Goal: Information Seeking & Learning: Learn about a topic

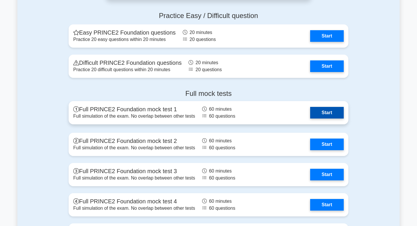
click at [311, 112] on link "Start" at bounding box center [328, 113] width 34 height 12
click at [311, 118] on link "Start" at bounding box center [328, 113] width 34 height 12
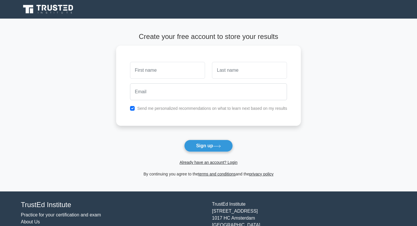
click at [57, 7] on icon at bounding box center [49, 9] width 56 height 11
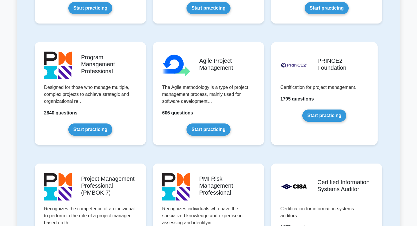
scroll to position [346, 0]
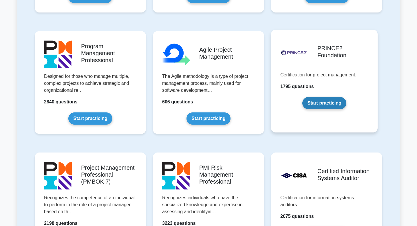
click at [336, 99] on link "Start practicing" at bounding box center [325, 103] width 44 height 12
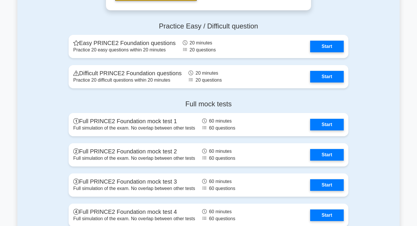
scroll to position [752, 0]
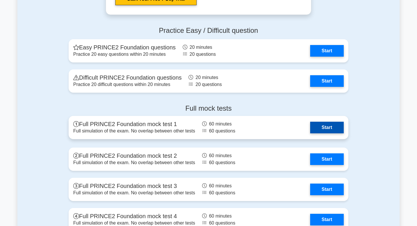
click at [318, 129] on link "Start" at bounding box center [328, 127] width 34 height 12
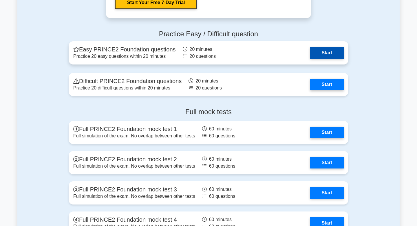
click at [311, 49] on link "Start" at bounding box center [328, 53] width 34 height 12
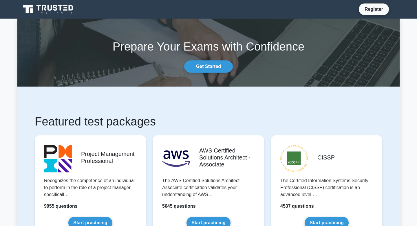
click at [62, 6] on icon at bounding box center [49, 9] width 56 height 11
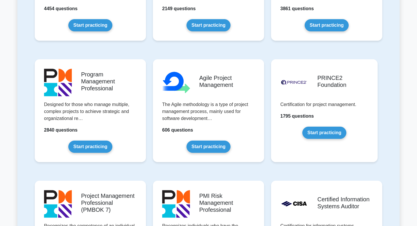
scroll to position [360, 0]
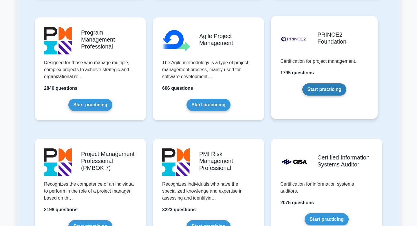
click at [337, 83] on link "Start practicing" at bounding box center [325, 89] width 44 height 12
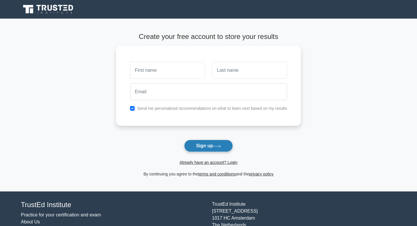
click at [210, 146] on button "Sign up" at bounding box center [208, 145] width 49 height 12
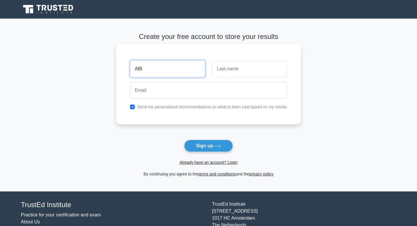
type input "ABI"
click at [233, 70] on input "text" at bounding box center [249, 68] width 75 height 17
type input "karim"
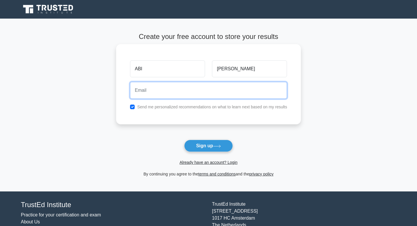
click at [245, 94] on input "email" at bounding box center [208, 90] width 157 height 17
type input "abiiola07@gmail.com"
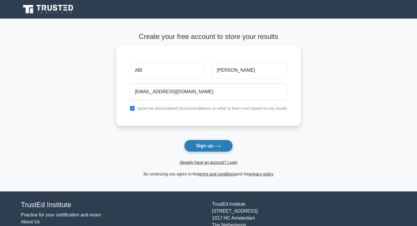
click at [203, 150] on button "Sign up" at bounding box center [208, 145] width 49 height 12
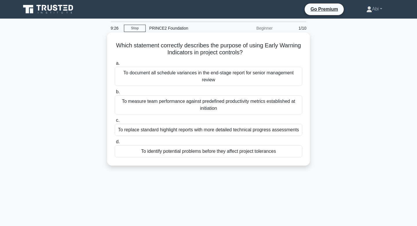
click at [224, 81] on div "To document all schedule variances in the end-stage report for senior managemen…" at bounding box center [209, 76] width 188 height 19
click at [115, 65] on input "a. To document all schedule variances in the end-stage report for senior manage…" at bounding box center [115, 63] width 0 height 4
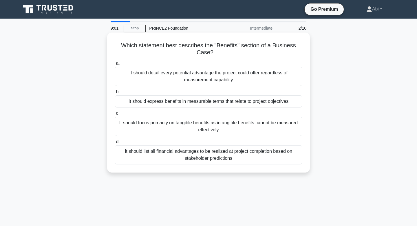
click at [212, 103] on div "It should express benefits in measurable terms that relate to project objectives" at bounding box center [209, 101] width 188 height 12
click at [115, 94] on input "b. It should express benefits in measurable terms that relate to project object…" at bounding box center [115, 92] width 0 height 4
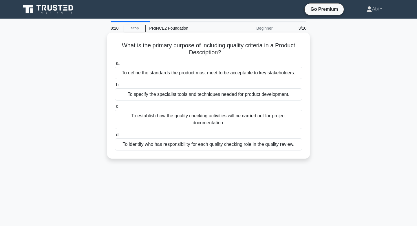
click at [204, 119] on div "To establish how the quality checking activities will be carried out for projec…" at bounding box center [209, 119] width 188 height 19
click at [115, 108] on input "c. To establish how the quality checking activities will be carried out for pro…" at bounding box center [115, 106] width 0 height 4
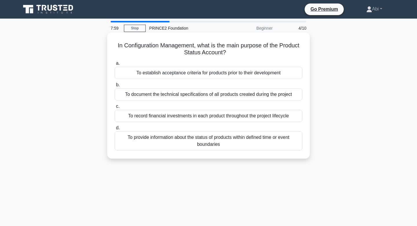
click at [200, 140] on div "To provide information about the status of products within defined time or even…" at bounding box center [209, 140] width 188 height 19
click at [115, 130] on input "d. To provide information about the status of products within defined time or e…" at bounding box center [115, 128] width 0 height 4
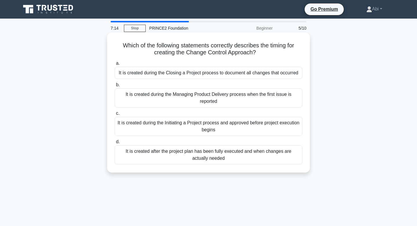
click at [217, 125] on div "It is created during the Initiating a Project process and approved before proje…" at bounding box center [209, 126] width 188 height 19
click at [115, 115] on input "c. It is created during the Initiating a Project process and approved before pr…" at bounding box center [115, 113] width 0 height 4
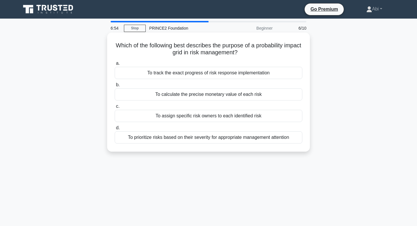
click at [218, 118] on div "To assign specific risk owners to each identified risk" at bounding box center [209, 116] width 188 height 12
click at [115, 108] on input "c. To assign specific risk owners to each identified risk" at bounding box center [115, 106] width 0 height 4
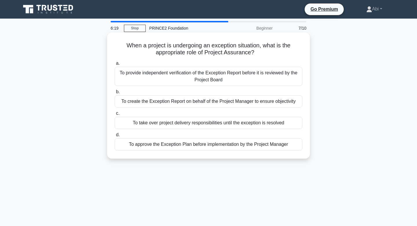
click at [230, 77] on div "To provide independent verification of the Exception Report before it is review…" at bounding box center [209, 76] width 188 height 19
click at [115, 65] on input "a. To provide independent verification of the Exception Report before it is rev…" at bounding box center [115, 63] width 0 height 4
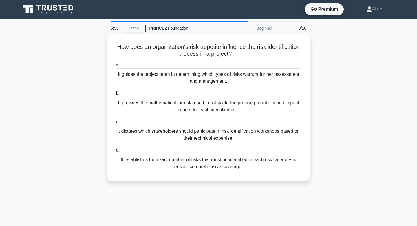
click at [229, 77] on div "It guides the project team in determining which types of risks warrant further …" at bounding box center [209, 77] width 188 height 19
click at [115, 67] on input "a. It guides the project team in determining which types of risks warrant furth…" at bounding box center [115, 65] width 0 height 4
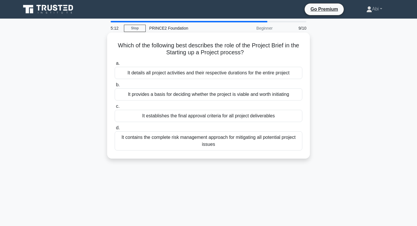
click at [225, 97] on div "It provides a basis for deciding whether the project is viable and worth initia…" at bounding box center [209, 94] width 188 height 12
click at [115, 87] on input "b. It provides a basis for deciding whether the project is viable and worth ini…" at bounding box center [115, 85] width 0 height 4
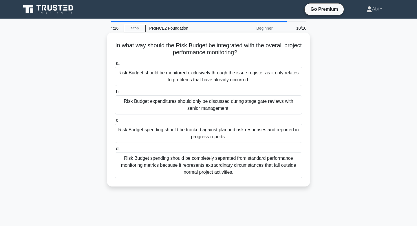
click at [210, 133] on div "Risk Budget spending should be tracked against planned risk responses and repor…" at bounding box center [209, 133] width 188 height 19
click at [115, 122] on input "c. Risk Budget spending should be tracked against planned risk responses and re…" at bounding box center [115, 120] width 0 height 4
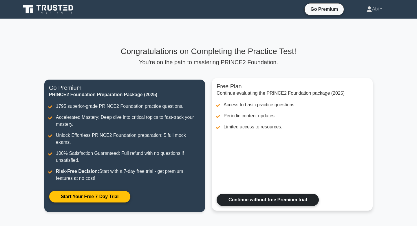
click at [239, 193] on link "Continue without free Premium trial" at bounding box center [268, 199] width 102 height 12
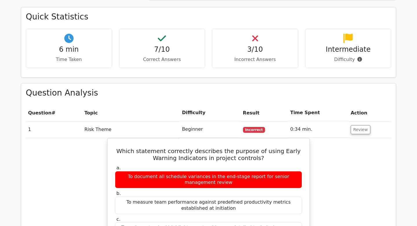
scroll to position [310, 0]
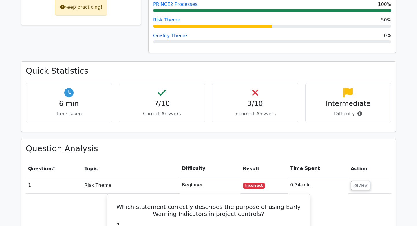
click at [173, 32] on span "Quality Theme" at bounding box center [170, 35] width 34 height 7
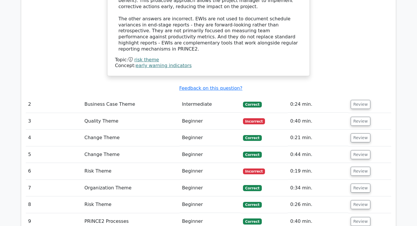
scroll to position [668, 0]
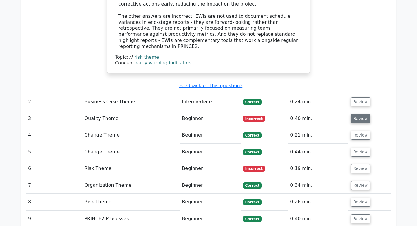
click at [355, 114] on button "Review" at bounding box center [361, 118] width 20 height 9
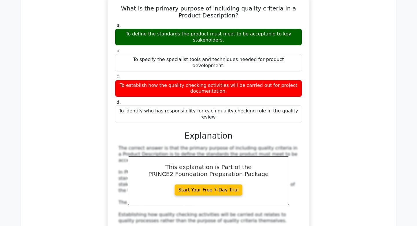
scroll to position [801, 0]
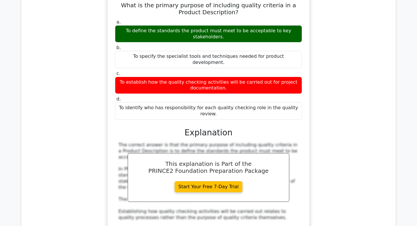
click at [306, 87] on div "What is the primary purpose of including quality criteria in a Product Descript…" at bounding box center [209, 139] width 198 height 289
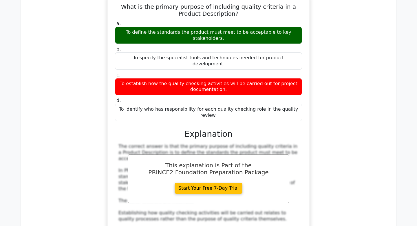
click at [346, 85] on div "What is the primary purpose of including quality criteria in a Product Descript…" at bounding box center [209, 144] width 366 height 301
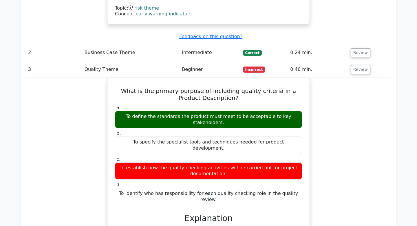
scroll to position [718, 0]
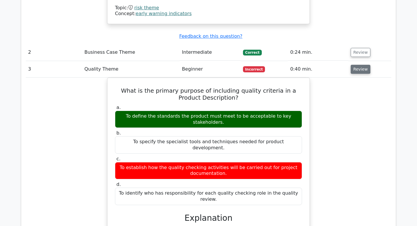
click at [362, 65] on button "Review" at bounding box center [361, 69] width 20 height 9
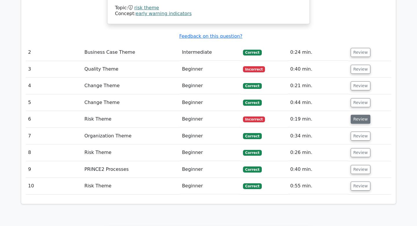
click at [358, 115] on button "Review" at bounding box center [361, 119] width 20 height 9
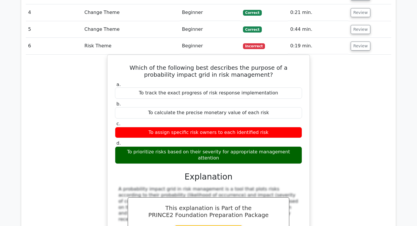
scroll to position [776, 0]
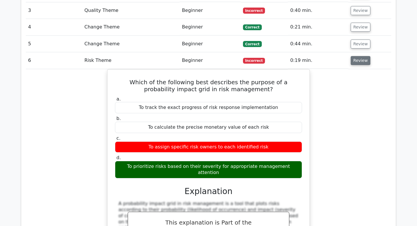
click at [354, 56] on button "Review" at bounding box center [361, 60] width 20 height 9
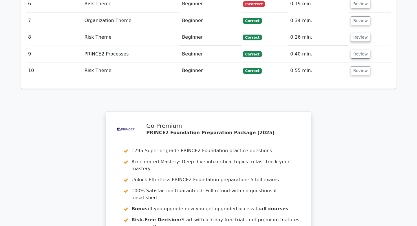
scroll to position [951, 0]
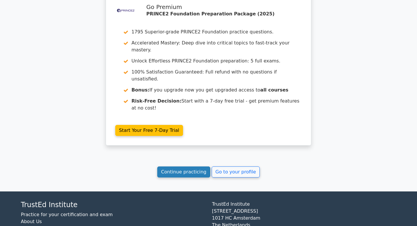
click at [192, 166] on link "Continue practicing" at bounding box center [183, 171] width 53 height 11
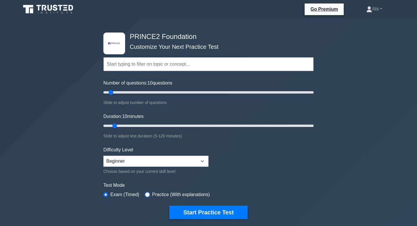
click at [148, 195] on input "radio" at bounding box center [147, 194] width 5 height 5
radio input "true"
type input "60"
click at [161, 93] on input "Number of questions: 60 questions" at bounding box center [209, 92] width 210 height 7
click at [164, 126] on input "Duration: 10 minutes" at bounding box center [209, 125] width 210 height 7
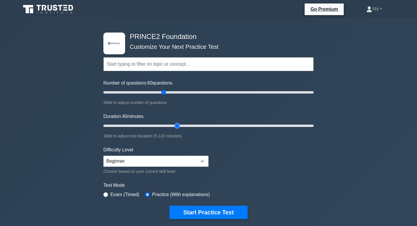
click at [177, 125] on input "Duration: 40 minutes" at bounding box center [209, 125] width 210 height 7
click at [189, 125] on input "Duration: 50 minutes" at bounding box center [209, 125] width 210 height 7
click at [198, 125] on input "Duration: 55 minutes" at bounding box center [209, 125] width 210 height 7
type input "60"
click at [206, 127] on input "Duration: 55 minutes" at bounding box center [209, 125] width 210 height 7
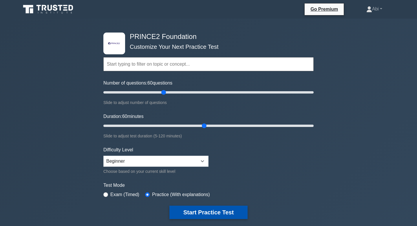
click at [206, 212] on button "Start Practice Test" at bounding box center [209, 211] width 78 height 13
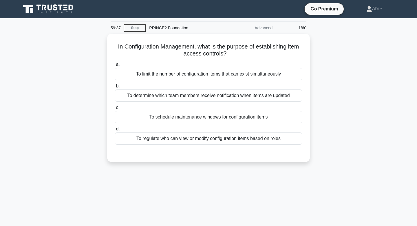
scroll to position [2, 0]
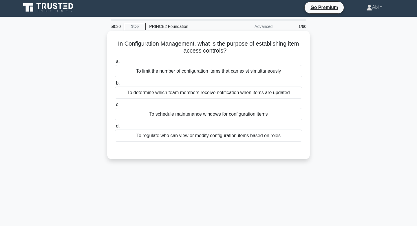
click at [235, 136] on div "To regulate who can view or modify configuration items based on roles" at bounding box center [209, 135] width 188 height 12
click at [115, 128] on input "d. To regulate who can view or modify configuration items based on roles" at bounding box center [115, 126] width 0 height 4
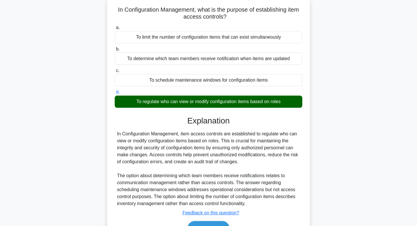
scroll to position [53, 0]
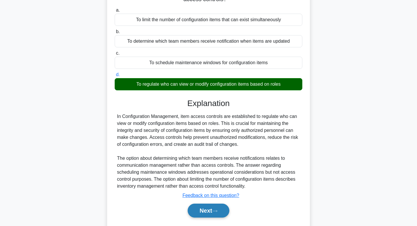
click at [217, 214] on button "Next" at bounding box center [208, 210] width 41 height 14
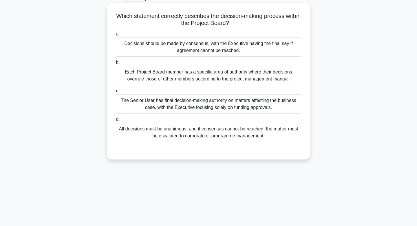
scroll to position [0, 0]
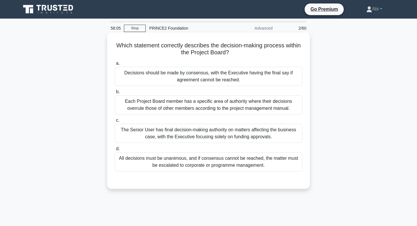
click at [206, 111] on div "Each Project Board member has a specific area of authority where their decision…" at bounding box center [209, 104] width 188 height 19
click at [115, 94] on input "b. Each Project Board member has a specific area of authority where their decis…" at bounding box center [115, 92] width 0 height 4
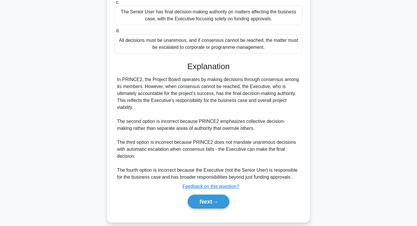
scroll to position [126, 0]
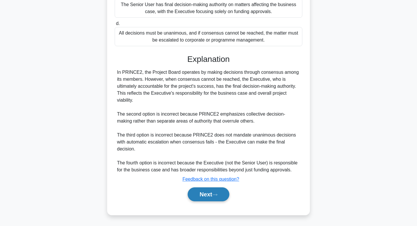
click at [206, 191] on button "Next" at bounding box center [208, 194] width 41 height 14
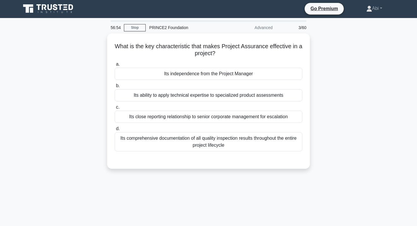
scroll to position [0, 0]
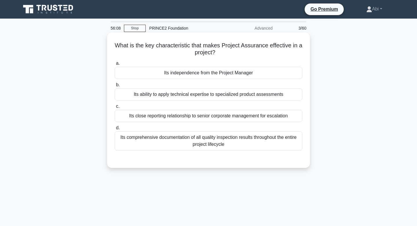
click at [198, 143] on div "Its comprehensive documentation of all quality inspection results throughout th…" at bounding box center [209, 140] width 188 height 19
click at [115, 130] on input "d. Its comprehensive documentation of all quality inspection results throughout…" at bounding box center [115, 128] width 0 height 4
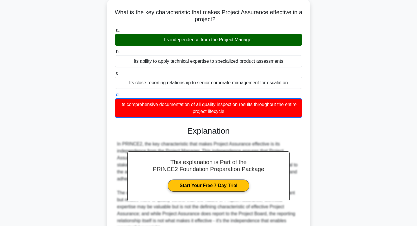
scroll to position [91, 0]
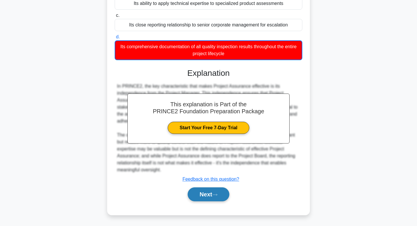
click at [207, 194] on button "Next" at bounding box center [208, 194] width 41 height 14
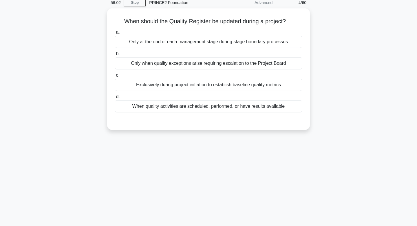
scroll to position [0, 0]
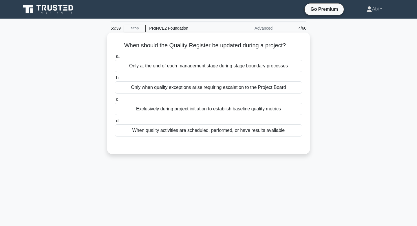
click at [188, 110] on div "Exclusively during project initiation to establish baseline quality metrics" at bounding box center [209, 109] width 188 height 12
click at [115, 101] on input "c. Exclusively during project initiation to establish baseline quality metrics" at bounding box center [115, 99] width 0 height 4
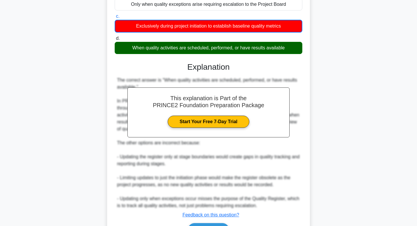
scroll to position [119, 0]
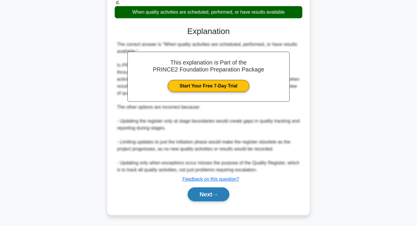
click at [220, 191] on button "Next" at bounding box center [208, 194] width 41 height 14
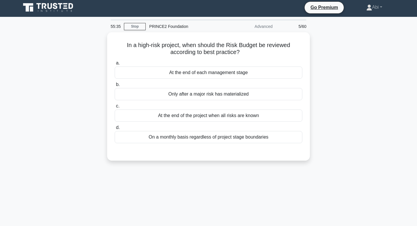
scroll to position [0, 0]
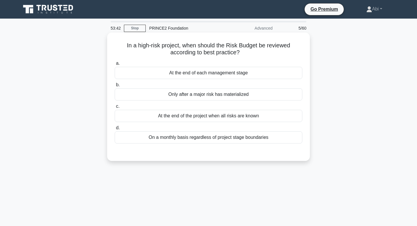
click at [205, 75] on div "At the end of each management stage" at bounding box center [209, 73] width 188 height 12
click at [115, 65] on input "a. At the end of each management stage" at bounding box center [115, 63] width 0 height 4
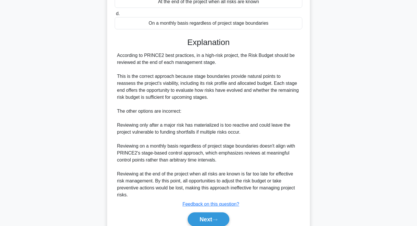
scroll to position [125, 0]
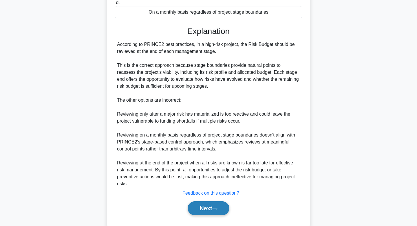
click at [214, 210] on button "Next" at bounding box center [208, 208] width 41 height 14
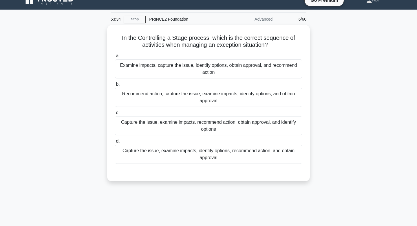
scroll to position [0, 0]
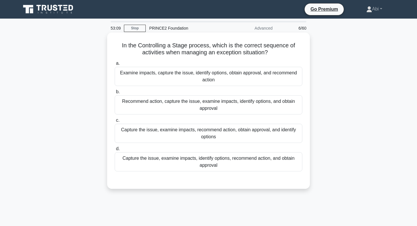
click at [239, 165] on div "Capture the issue, examine impacts, identify options, recommend action, and obt…" at bounding box center [209, 161] width 188 height 19
click at [115, 150] on input "d. Capture the issue, examine impacts, identify options, recommend action, and …" at bounding box center [115, 149] width 0 height 4
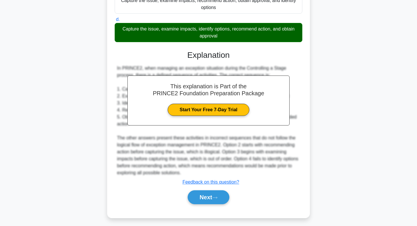
scroll to position [132, 0]
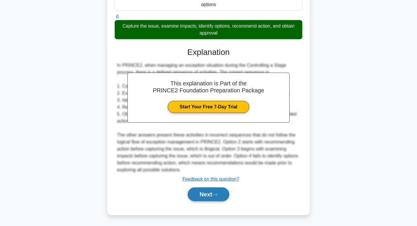
click at [209, 197] on button "Next" at bounding box center [208, 194] width 41 height 14
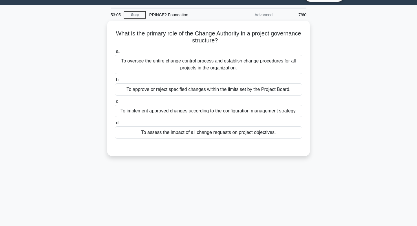
scroll to position [0, 0]
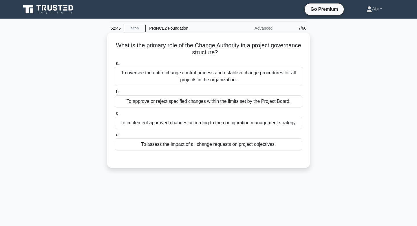
click at [197, 81] on div "To oversee the entire change control process and establish change procedures fo…" at bounding box center [209, 76] width 188 height 19
click at [115, 65] on input "a. To oversee the entire change control process and establish change procedures…" at bounding box center [115, 63] width 0 height 4
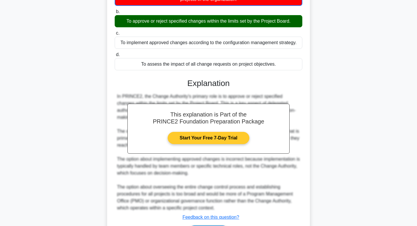
scroll to position [98, 0]
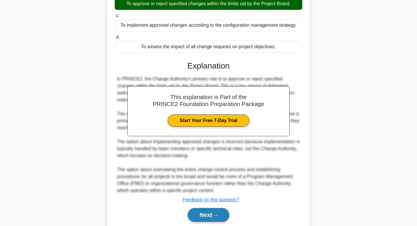
click at [207, 217] on button "Next" at bounding box center [208, 215] width 41 height 14
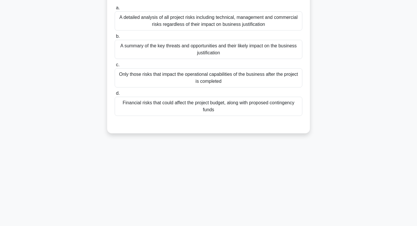
scroll to position [0, 0]
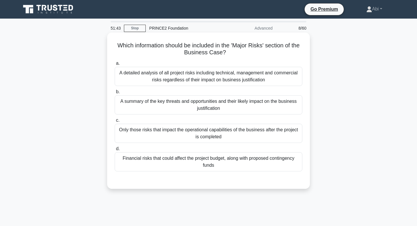
click at [237, 81] on div "A detailed analysis of all project risks including technical, management and co…" at bounding box center [209, 76] width 188 height 19
click at [115, 65] on input "a. A detailed analysis of all project risks including technical, management and…" at bounding box center [115, 63] width 0 height 4
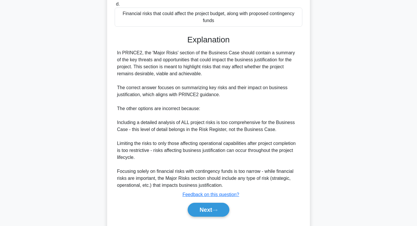
scroll to position [160, 0]
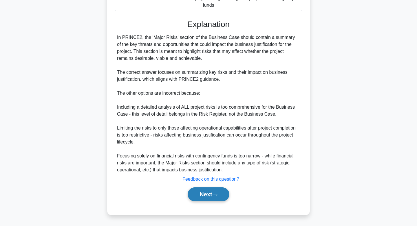
click at [213, 195] on button "Next" at bounding box center [208, 194] width 41 height 14
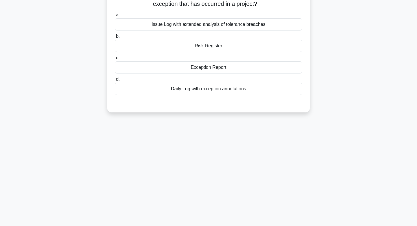
scroll to position [0, 0]
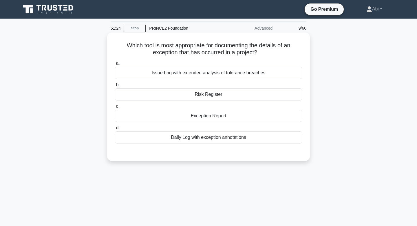
click at [229, 139] on div "Daily Log with exception annotations" at bounding box center [209, 137] width 188 height 12
click at [115, 130] on input "d. Daily Log with exception annotations" at bounding box center [115, 128] width 0 height 4
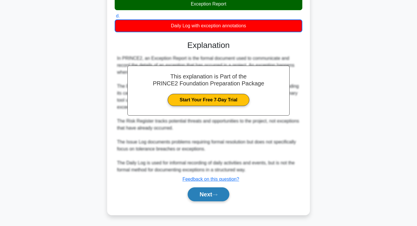
click at [208, 195] on button "Next" at bounding box center [208, 194] width 41 height 14
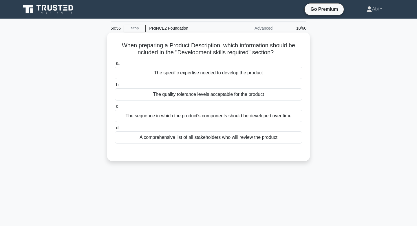
click at [232, 74] on div "The specific expertise needed to develop the product" at bounding box center [209, 73] width 188 height 12
click at [115, 65] on input "a. The specific expertise needed to develop the product" at bounding box center [115, 63] width 0 height 4
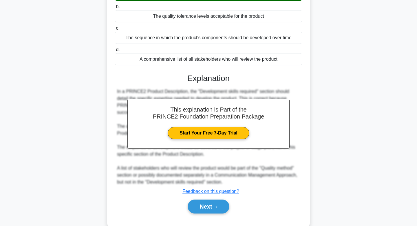
scroll to position [88, 0]
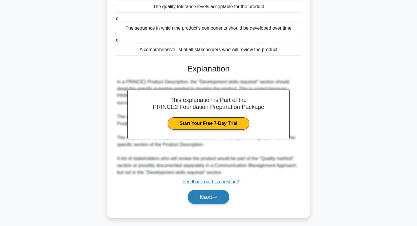
click at [203, 191] on button "Next" at bounding box center [208, 197] width 41 height 14
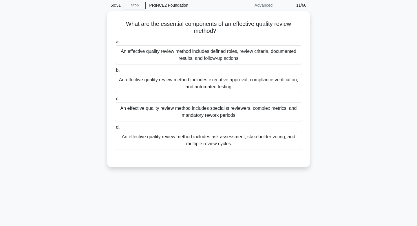
scroll to position [0, 0]
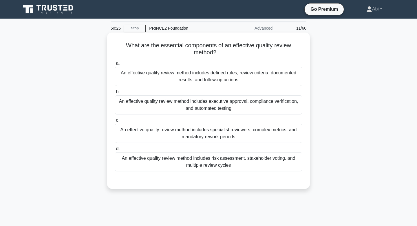
click at [219, 158] on div "An effective quality review method includes risk assessment, stakeholder voting…" at bounding box center [209, 161] width 188 height 19
click at [115, 150] on input "d. An effective quality review method includes risk assessment, stakeholder vot…" at bounding box center [115, 149] width 0 height 4
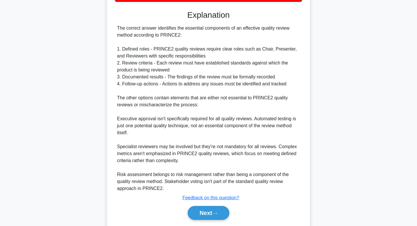
scroll to position [188, 0]
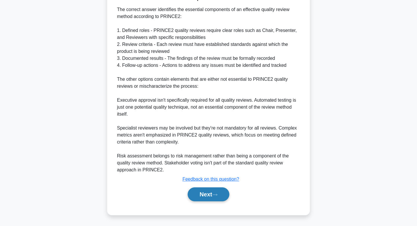
click at [209, 192] on button "Next" at bounding box center [208, 194] width 41 height 14
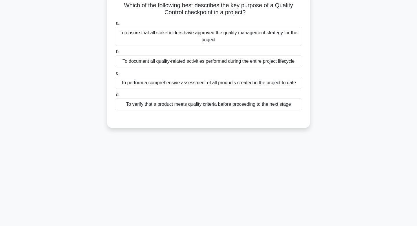
scroll to position [6, 0]
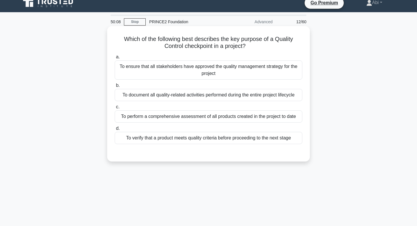
click at [190, 96] on div "To document all quality-related activities performed during the entire project …" at bounding box center [209, 95] width 188 height 12
click at [115, 87] on input "b. To document all quality-related activities performed during the entire proje…" at bounding box center [115, 85] width 0 height 4
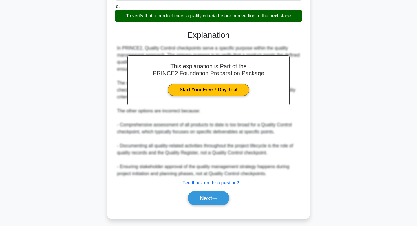
scroll to position [132, 0]
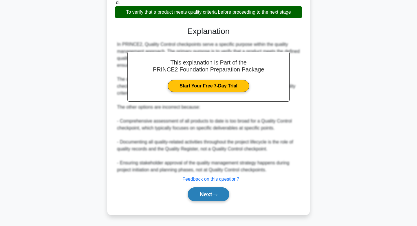
click at [198, 190] on button "Next" at bounding box center [208, 194] width 41 height 14
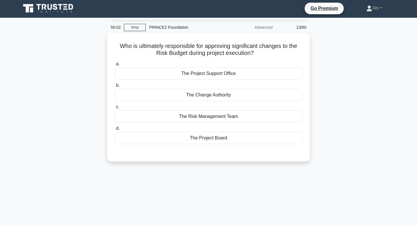
scroll to position [0, 0]
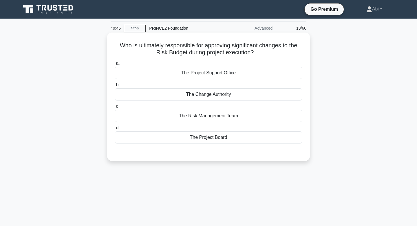
click at [220, 73] on div "The Project Support Office" at bounding box center [209, 73] width 188 height 12
click at [115, 65] on input "a. The Project Support Office" at bounding box center [115, 63] width 0 height 4
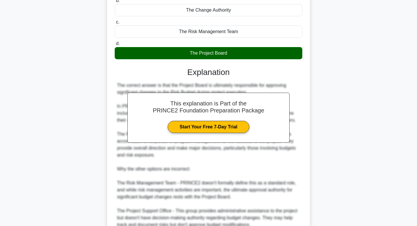
scroll to position [167, 0]
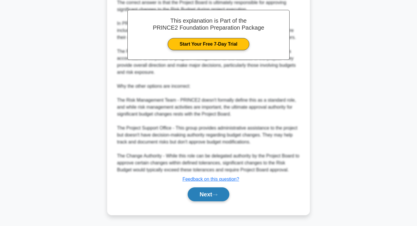
click at [206, 193] on button "Next" at bounding box center [208, 194] width 41 height 14
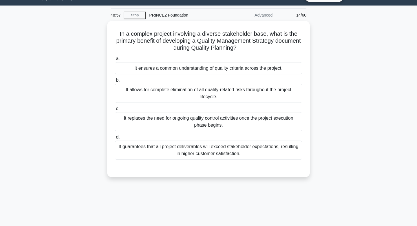
scroll to position [0, 0]
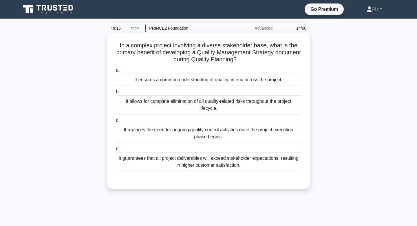
click at [220, 79] on div "It ensures a common understanding of quality criteria across the project." at bounding box center [209, 80] width 188 height 12
click at [115, 72] on input "a. It ensures a common understanding of quality criteria across the project." at bounding box center [115, 70] width 0 height 4
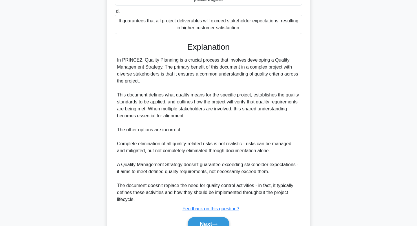
scroll to position [158, 0]
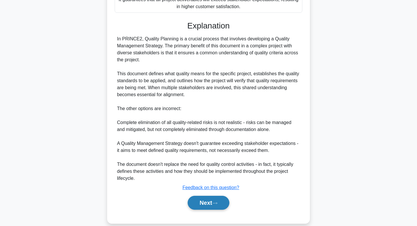
click at [206, 204] on button "Next" at bounding box center [208, 202] width 41 height 14
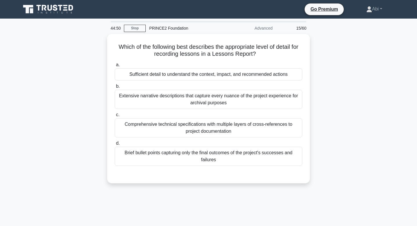
scroll to position [13, 0]
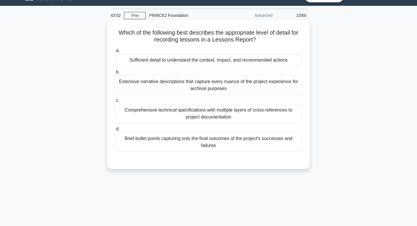
click at [202, 63] on div "Sufficient detail to understand the context, impact, and recommended actions" at bounding box center [209, 60] width 188 height 12
click at [115, 52] on input "a. Sufficient detail to understand the context, impact, and recommended actions" at bounding box center [115, 51] width 0 height 4
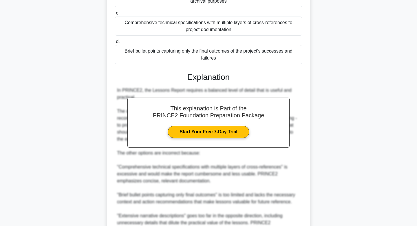
scroll to position [160, 0]
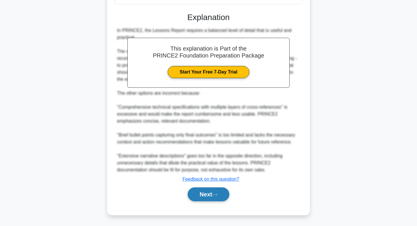
click at [217, 193] on icon at bounding box center [215, 194] width 5 height 3
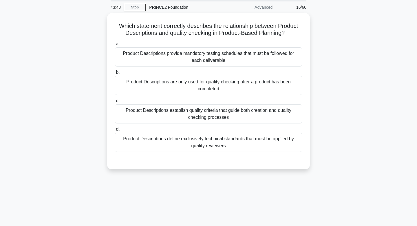
scroll to position [0, 0]
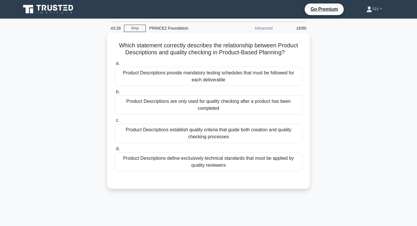
click at [217, 155] on div "Product Descriptions define exclusively technical standards that must be applie…" at bounding box center [209, 161] width 188 height 19
click at [115, 150] on input "d. Product Descriptions define exclusively technical standards that must be app…" at bounding box center [115, 149] width 0 height 4
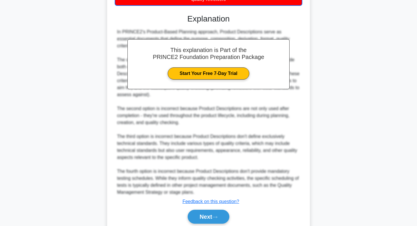
scroll to position [188, 0]
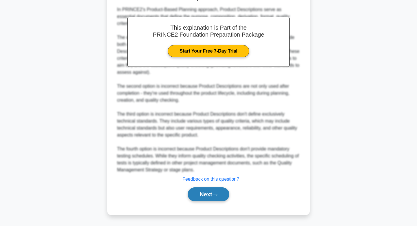
click at [206, 195] on button "Next" at bounding box center [208, 194] width 41 height 14
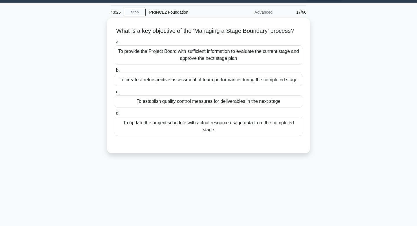
scroll to position [0, 0]
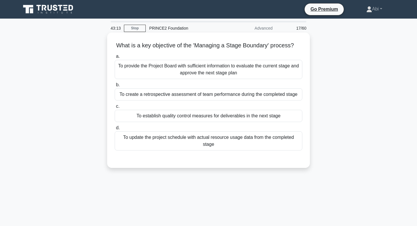
click at [197, 68] on div "To provide the Project Board with sufficient information to evaluate the curren…" at bounding box center [209, 69] width 188 height 19
click at [115, 58] on input "a. To provide the Project Board with sufficient information to evaluate the cur…" at bounding box center [115, 57] width 0 height 4
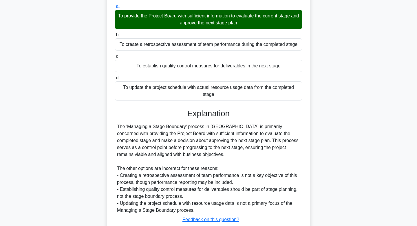
scroll to position [90, 0]
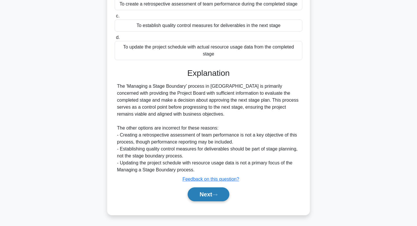
click at [206, 198] on button "Next" at bounding box center [208, 194] width 41 height 14
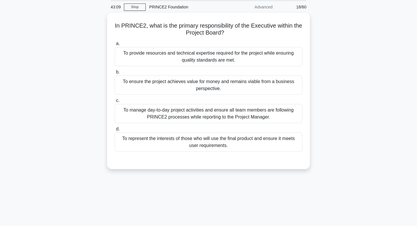
scroll to position [0, 0]
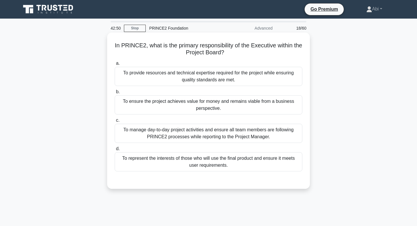
click at [238, 99] on div "To ensure the project achieves value for money and remains viable from a busine…" at bounding box center [209, 104] width 188 height 19
click at [115, 94] on input "b. To ensure the project achieves value for money and remains viable from a bus…" at bounding box center [115, 92] width 0 height 4
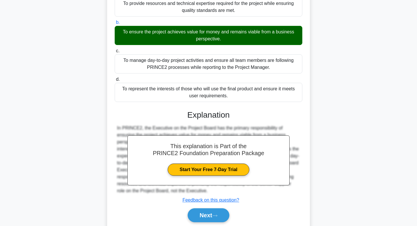
scroll to position [90, 0]
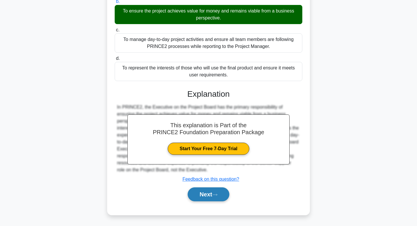
click at [203, 193] on button "Next" at bounding box center [208, 194] width 41 height 14
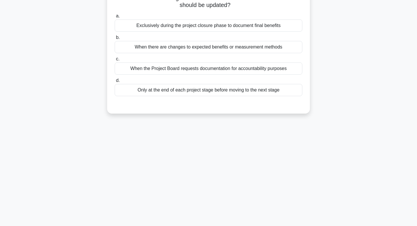
scroll to position [0, 0]
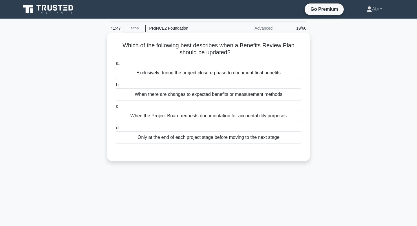
click at [219, 74] on div "Exclusively during the project closure phase to document final benefits" at bounding box center [209, 73] width 188 height 12
click at [115, 65] on input "a. Exclusively during the project closure phase to document final benefits" at bounding box center [115, 63] width 0 height 4
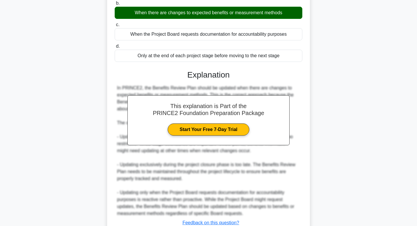
scroll to position [126, 0]
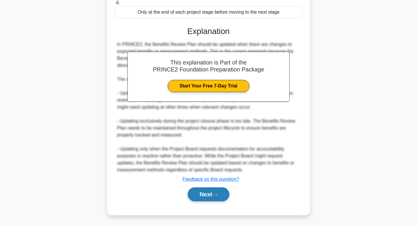
click at [215, 188] on button "Next" at bounding box center [208, 194] width 41 height 14
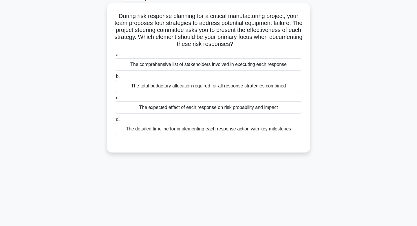
scroll to position [0, 0]
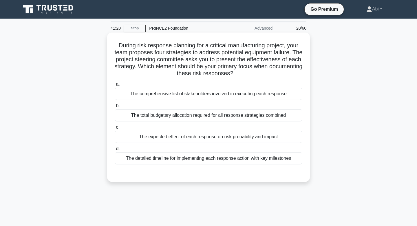
click at [226, 157] on div "The detailed timeline for implementing each response action with key milestones" at bounding box center [209, 158] width 188 height 12
click at [115, 150] on input "d. The detailed timeline for implementing each response action with key milesto…" at bounding box center [115, 149] width 0 height 4
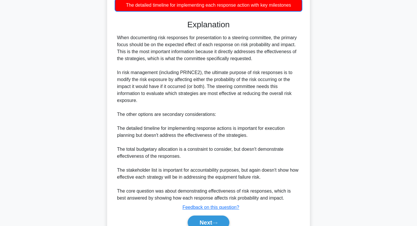
scroll to position [174, 0]
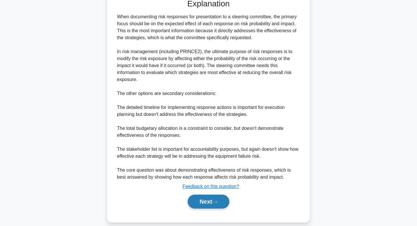
click at [214, 197] on button "Next" at bounding box center [208, 201] width 41 height 14
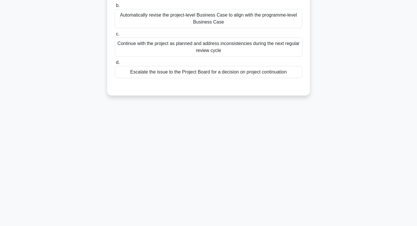
scroll to position [0, 0]
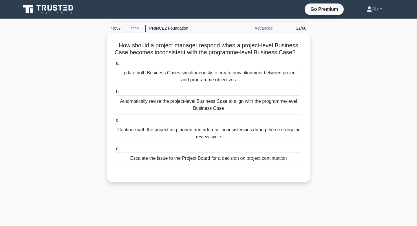
click at [236, 161] on div "Escalate the issue to the Project Board for a decision on project continuation" at bounding box center [209, 158] width 188 height 12
click at [115, 150] on input "d. Escalate the issue to the Project Board for a decision on project continuati…" at bounding box center [115, 149] width 0 height 4
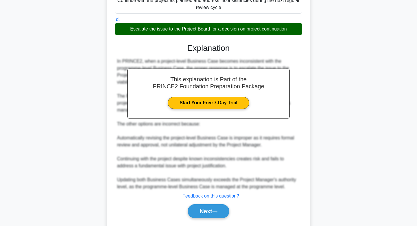
scroll to position [146, 0]
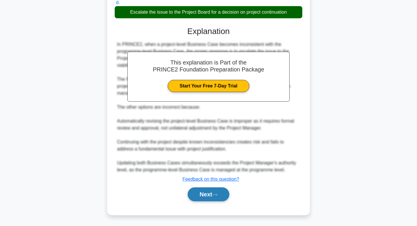
click at [217, 190] on button "Next" at bounding box center [208, 194] width 41 height 14
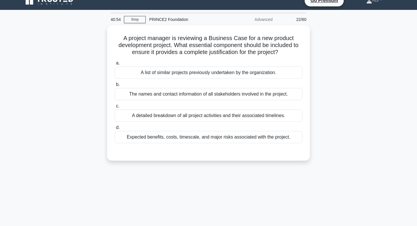
scroll to position [0, 0]
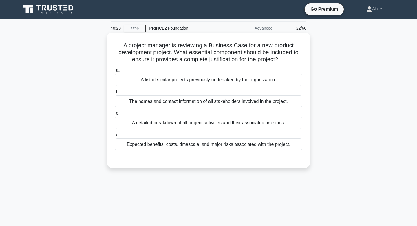
click at [218, 145] on div "Expected benefits, costs, timescale, and major risks associated with the projec…" at bounding box center [209, 144] width 188 height 12
click at [115, 137] on input "d. Expected benefits, costs, timescale, and major risks associated with the pro…" at bounding box center [115, 135] width 0 height 4
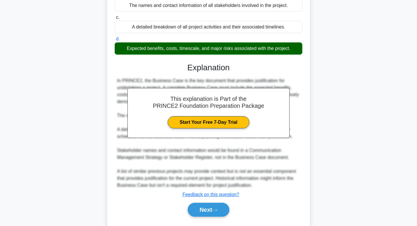
scroll to position [111, 0]
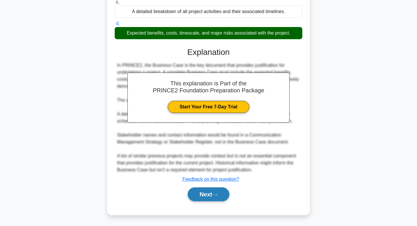
click at [204, 191] on button "Next" at bounding box center [208, 194] width 41 height 14
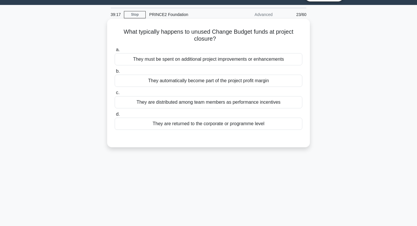
scroll to position [10, 0]
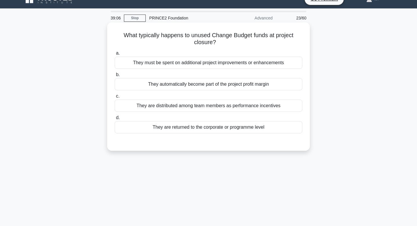
click at [227, 129] on div "They are returned to the corporate or programme level" at bounding box center [209, 127] width 188 height 12
click at [115, 119] on input "d. They are returned to the corporate or programme level" at bounding box center [115, 118] width 0 height 4
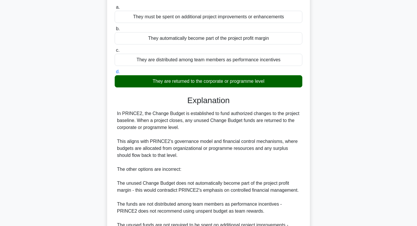
scroll to position [118, 0]
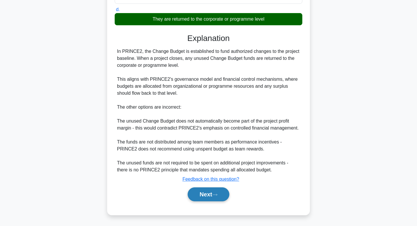
click at [217, 194] on icon at bounding box center [215, 194] width 5 height 3
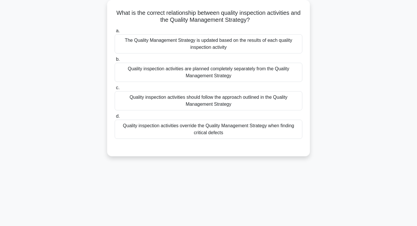
scroll to position [0, 0]
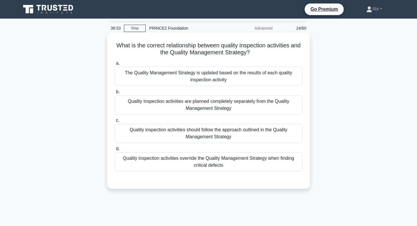
click at [228, 111] on div "Quality inspection activities are planned completely separately from the Qualit…" at bounding box center [209, 104] width 188 height 19
click at [115, 94] on input "b. Quality inspection activities are planned completely separately from the Qua…" at bounding box center [115, 92] width 0 height 4
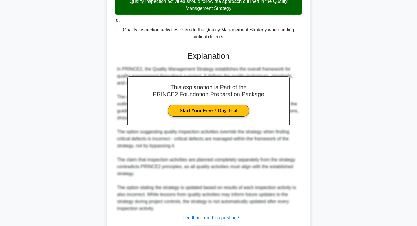
scroll to position [167, 0]
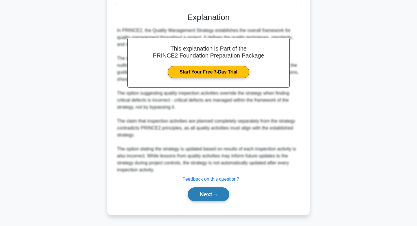
click at [213, 195] on button "Next" at bounding box center [208, 194] width 41 height 14
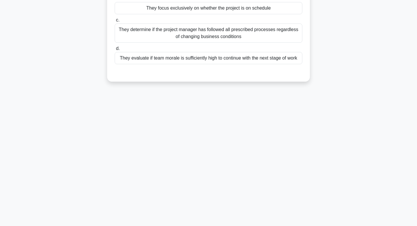
scroll to position [0, 0]
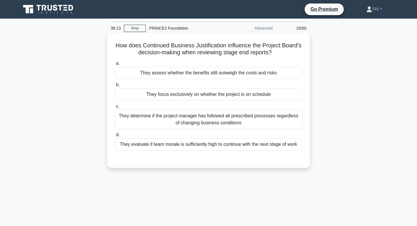
click at [256, 120] on div "They determine if the project manager has followed all prescribed processes reg…" at bounding box center [209, 119] width 188 height 19
click at [115, 108] on input "c. They determine if the project manager has followed all prescribed processes …" at bounding box center [115, 106] width 0 height 4
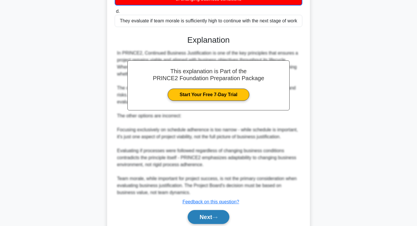
click at [199, 214] on button "Next" at bounding box center [208, 217] width 41 height 14
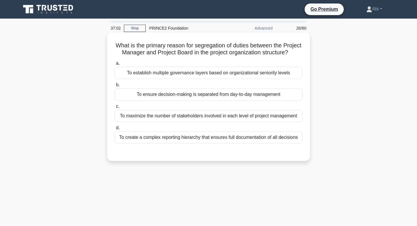
click at [223, 98] on div "To ensure decision-making is separated from day-to-day management" at bounding box center [209, 94] width 188 height 12
click at [115, 87] on input "b. To ensure decision-making is separated from day-to-day management" at bounding box center [115, 85] width 0 height 4
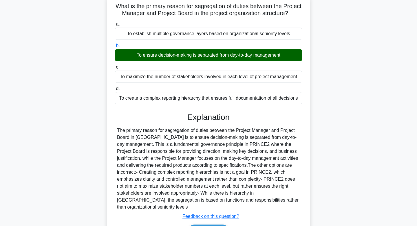
scroll to position [88, 0]
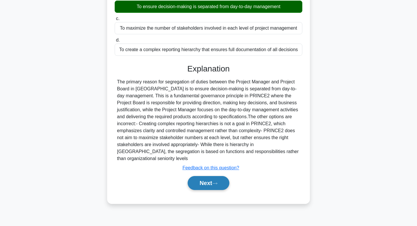
click at [214, 182] on button "Next" at bounding box center [208, 183] width 41 height 14
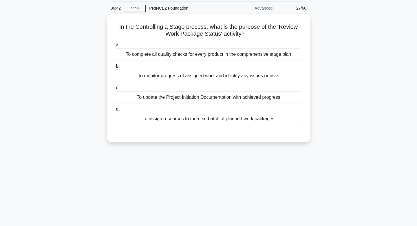
scroll to position [0, 0]
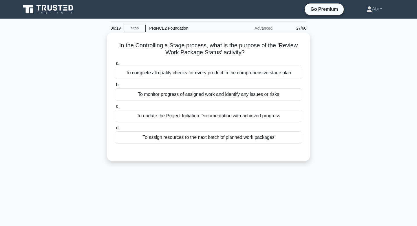
click at [250, 96] on div "To monitor progress of assigned work and identify any issues or risks" at bounding box center [209, 94] width 188 height 12
click at [115, 87] on input "b. To monitor progress of assigned work and identify any issues or risks" at bounding box center [115, 85] width 0 height 4
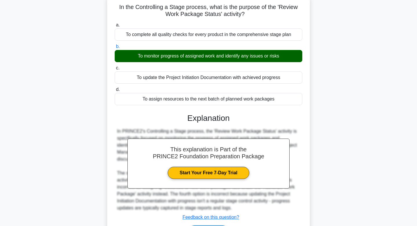
scroll to position [88, 0]
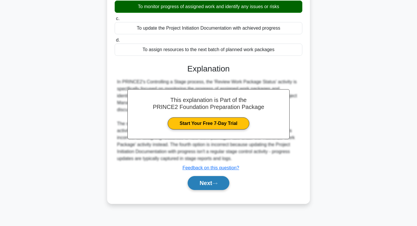
click at [218, 180] on button "Next" at bounding box center [208, 183] width 41 height 14
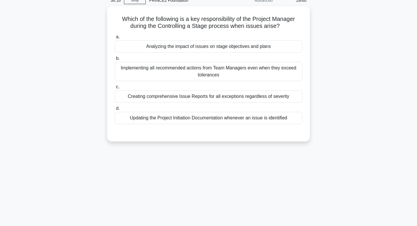
scroll to position [0, 0]
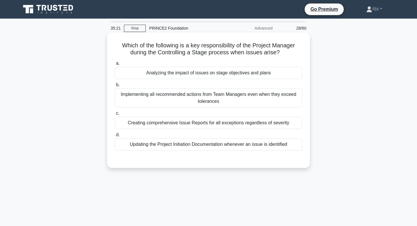
click at [224, 73] on div "Analyzing the impact of issues on stage objectives and plans" at bounding box center [209, 73] width 188 height 12
click at [115, 65] on input "a. Analyzing the impact of issues on stage objectives and plans" at bounding box center [115, 63] width 0 height 4
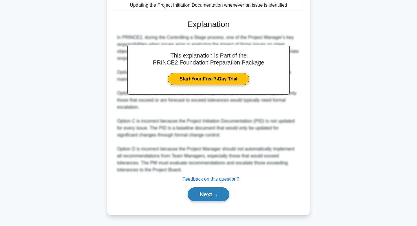
click at [207, 196] on button "Next" at bounding box center [208, 194] width 41 height 14
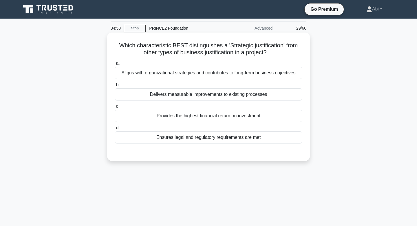
click at [230, 76] on div "Aligns with organizational strategies and contributes to long-term business obj…" at bounding box center [209, 73] width 188 height 12
click at [115, 65] on input "a. Aligns with organizational strategies and contributes to long-term business …" at bounding box center [115, 63] width 0 height 4
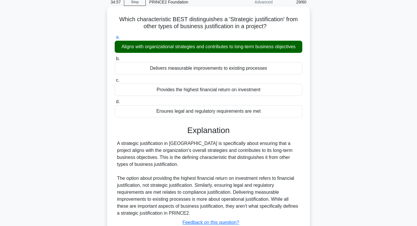
scroll to position [88, 0]
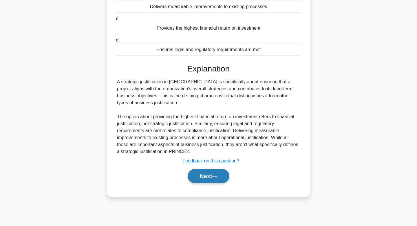
click at [214, 177] on button "Next" at bounding box center [208, 176] width 41 height 14
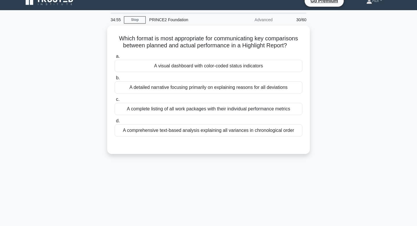
scroll to position [0, 0]
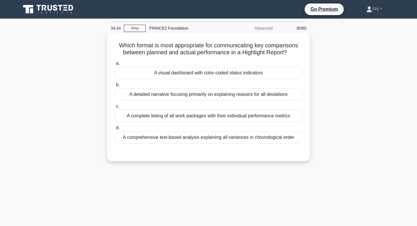
click at [235, 96] on div "A detailed narrative focusing primarily on explaining reasons for all deviations" at bounding box center [209, 94] width 188 height 12
click at [115, 87] on input "b. A detailed narrative focusing primarily on explaining reasons for all deviat…" at bounding box center [115, 85] width 0 height 4
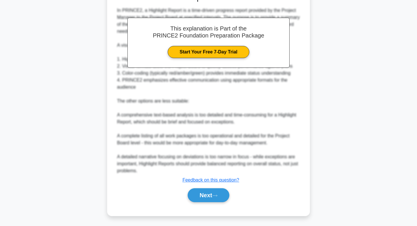
scroll to position [160, 0]
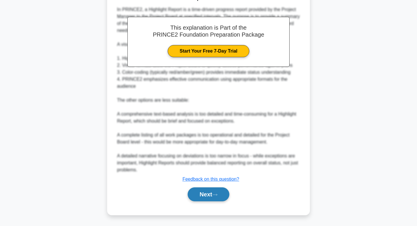
click at [199, 190] on button "Next" at bounding box center [208, 194] width 41 height 14
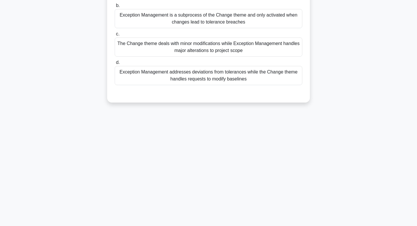
scroll to position [0, 0]
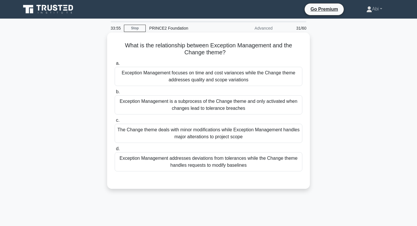
click at [197, 163] on div "Exception Management addresses deviations from tolerances while the Change them…" at bounding box center [209, 161] width 188 height 19
click at [115, 150] on input "d. Exception Management addresses deviations from tolerances while the Change t…" at bounding box center [115, 149] width 0 height 4
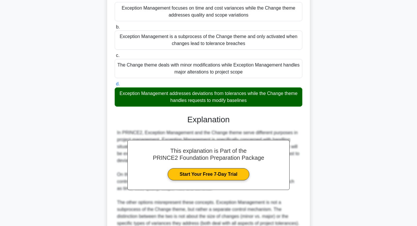
scroll to position [118, 0]
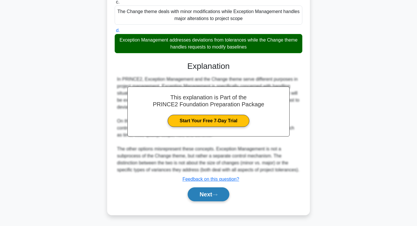
click at [203, 192] on button "Next" at bounding box center [208, 194] width 41 height 14
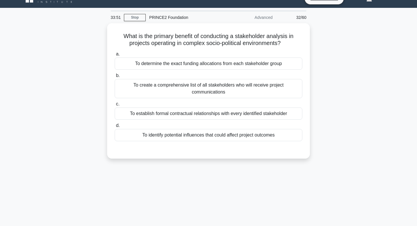
scroll to position [0, 0]
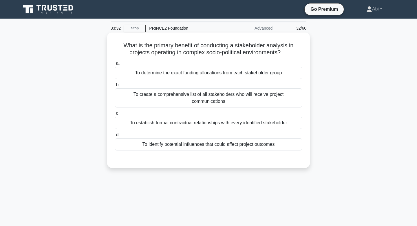
click at [243, 99] on div "To create a comprehensive list of all stakeholders who will receive project com…" at bounding box center [209, 97] width 188 height 19
click at [115, 87] on input "b. To create a comprehensive list of all stakeholders who will receive project …" at bounding box center [115, 85] width 0 height 4
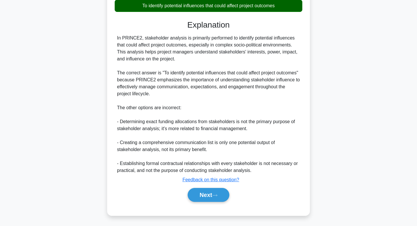
scroll to position [139, 0]
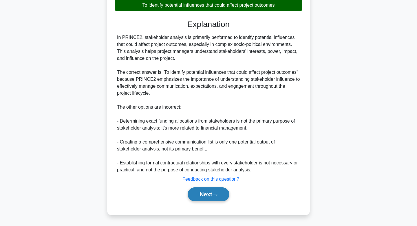
click at [208, 190] on button "Next" at bounding box center [208, 194] width 41 height 14
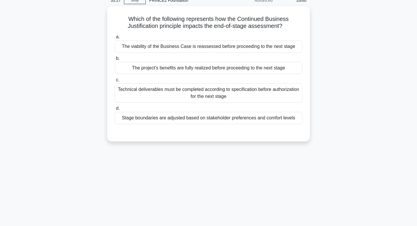
scroll to position [0, 0]
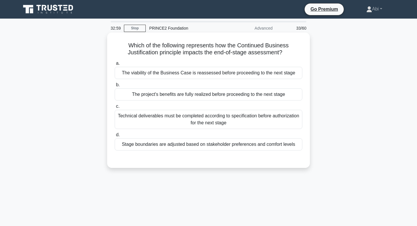
click at [240, 146] on div "Stage boundaries are adjusted based on stakeholder preferences and comfort leve…" at bounding box center [209, 144] width 188 height 12
click at [115, 137] on input "d. Stage boundaries are adjusted based on stakeholder preferences and comfort l…" at bounding box center [115, 135] width 0 height 4
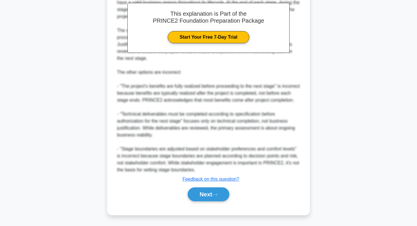
scroll to position [188, 0]
click at [203, 197] on button "Next" at bounding box center [208, 194] width 41 height 14
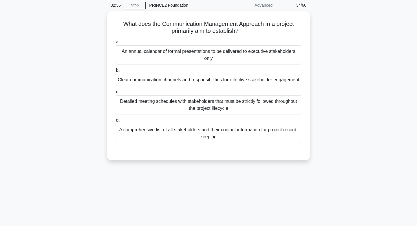
scroll to position [0, 0]
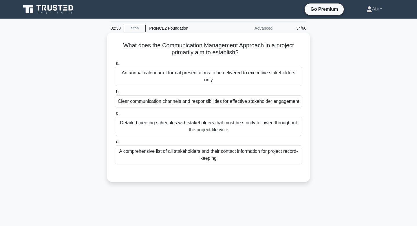
click at [248, 103] on div "Clear communication channels and responsibilities for effective stakeholder eng…" at bounding box center [209, 101] width 188 height 12
click at [115, 94] on input "b. Clear communication channels and responsibilities for effective stakeholder …" at bounding box center [115, 92] width 0 height 4
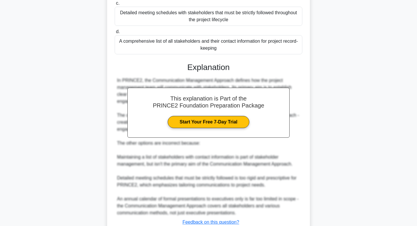
scroll to position [134, 0]
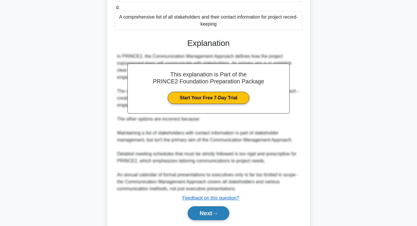
click at [214, 215] on button "Next" at bounding box center [208, 213] width 41 height 14
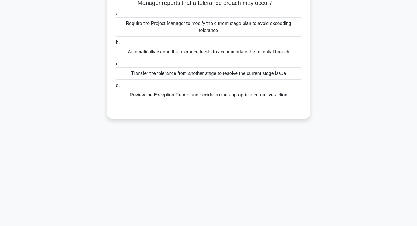
scroll to position [0, 0]
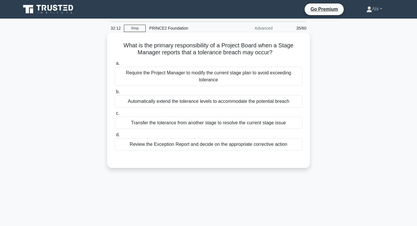
click at [200, 81] on div "Require the Project Manager to modify the current stage plan to avoid exceeding…" at bounding box center [209, 76] width 188 height 19
click at [115, 65] on input "a. Require the Project Manager to modify the current stage plan to avoid exceed…" at bounding box center [115, 63] width 0 height 4
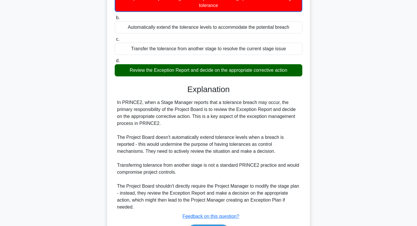
scroll to position [112, 0]
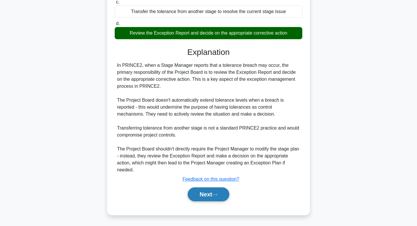
click at [195, 195] on button "Next" at bounding box center [208, 194] width 41 height 14
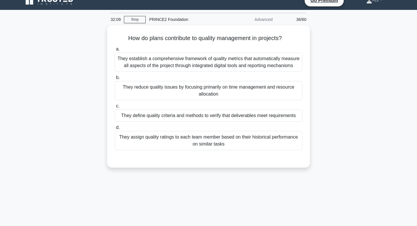
scroll to position [0, 0]
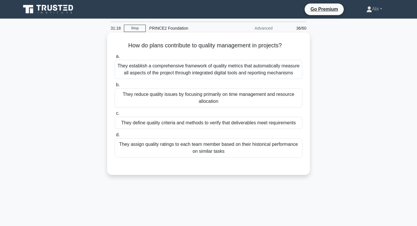
click at [181, 98] on div "They reduce quality issues by focusing primarily on time management and resourc…" at bounding box center [209, 97] width 188 height 19
click at [115, 87] on input "b. They reduce quality issues by focusing primarily on time management and reso…" at bounding box center [115, 85] width 0 height 4
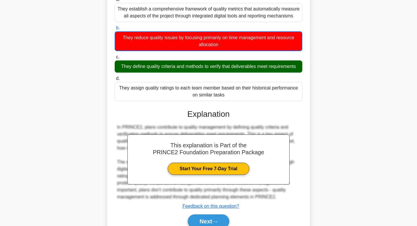
scroll to position [88, 0]
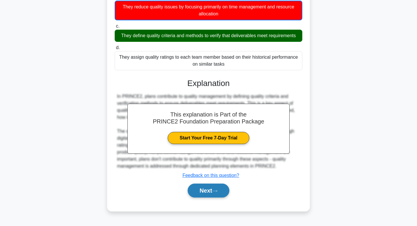
click at [204, 187] on button "Next" at bounding box center [208, 190] width 41 height 14
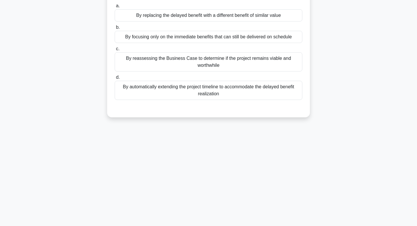
scroll to position [0, 0]
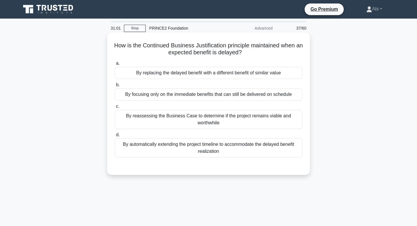
click at [224, 121] on div "By reassessing the Business Case to determine if the project remains viable and…" at bounding box center [209, 119] width 188 height 19
click at [115, 108] on input "c. By reassessing the Business Case to determine if the project remains viable …" at bounding box center [115, 106] width 0 height 4
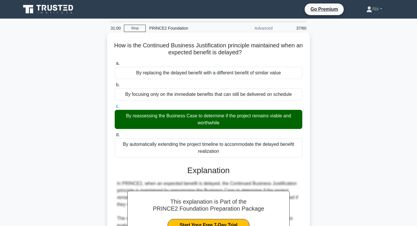
scroll to position [146, 0]
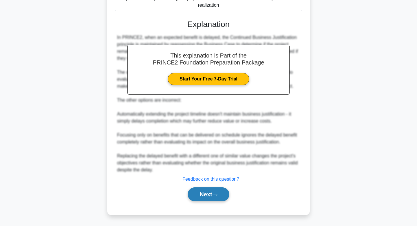
click at [217, 192] on button "Next" at bounding box center [208, 194] width 41 height 14
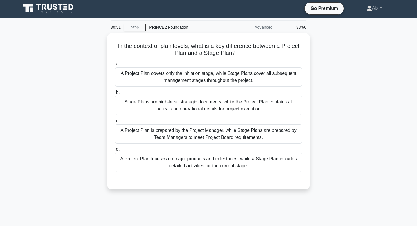
scroll to position [0, 0]
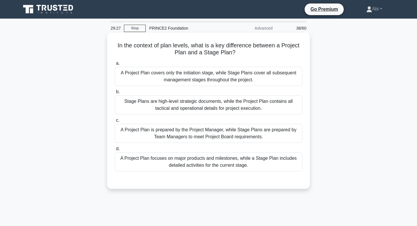
click at [239, 80] on div "A Project Plan covers only the initiation stage, while Stage Plans cover all su…" at bounding box center [209, 76] width 188 height 19
click at [115, 65] on input "a. A Project Plan covers only the initiation stage, while Stage Plans cover all…" at bounding box center [115, 63] width 0 height 4
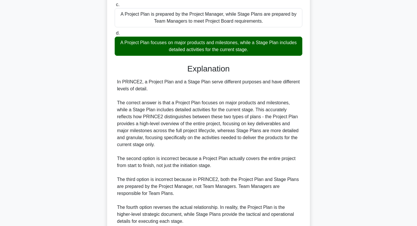
scroll to position [167, 0]
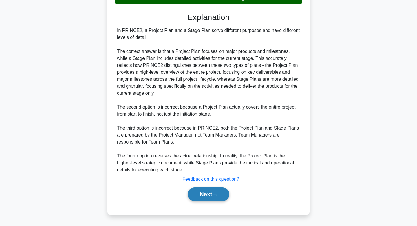
click at [216, 195] on icon at bounding box center [215, 194] width 5 height 3
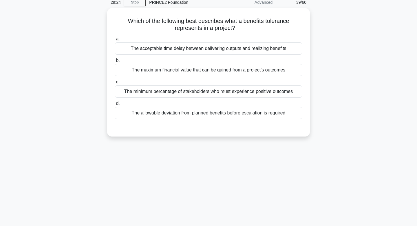
scroll to position [0, 0]
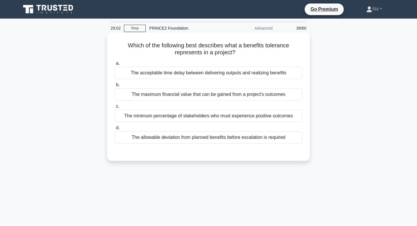
click at [221, 135] on div "The allowable deviation from planned benefits before escalation is required" at bounding box center [209, 137] width 188 height 12
click at [115, 130] on input "d. The allowable deviation from planned benefits before escalation is required" at bounding box center [115, 128] width 0 height 4
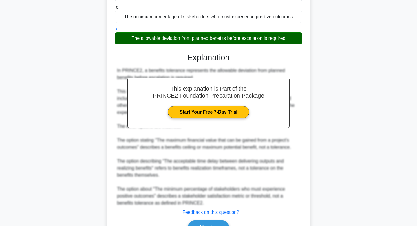
scroll to position [132, 0]
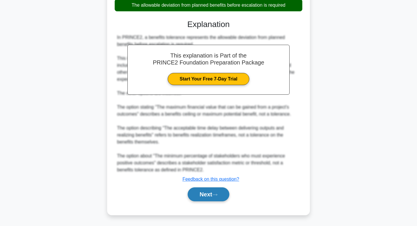
click at [205, 191] on button "Next" at bounding box center [208, 194] width 41 height 14
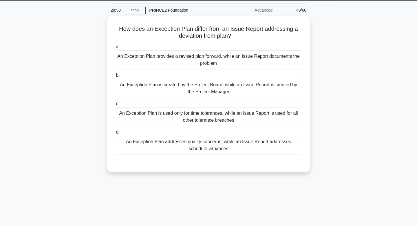
scroll to position [18, 0]
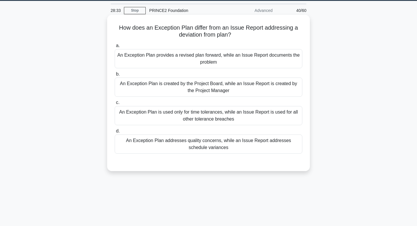
click at [207, 86] on div "An Exception Plan is created by the Project Board, while an Issue Report is cre…" at bounding box center [209, 86] width 188 height 19
click at [115, 76] on input "b. An Exception Plan is created by the Project Board, while an Issue Report is …" at bounding box center [115, 74] width 0 height 4
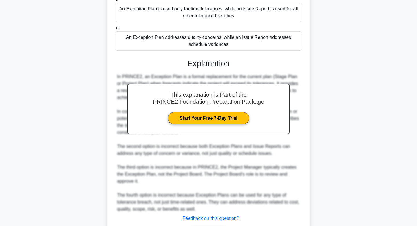
scroll to position [160, 0]
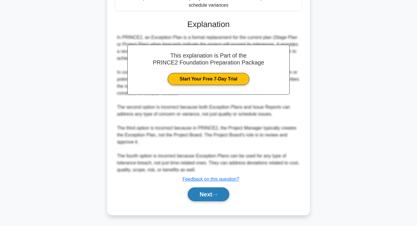
click at [210, 197] on button "Next" at bounding box center [208, 194] width 41 height 14
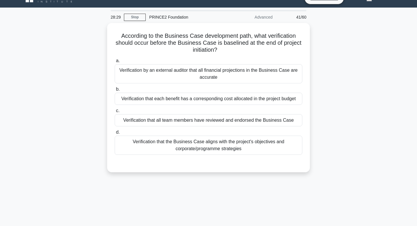
scroll to position [0, 0]
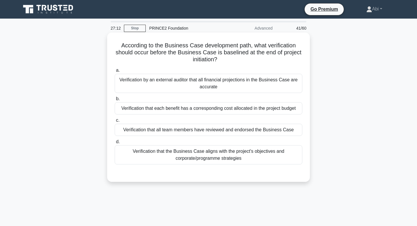
click at [210, 157] on div "Verification that the Business Case aligns with the project's objectives and co…" at bounding box center [209, 154] width 188 height 19
click at [115, 144] on input "d. Verification that the Business Case aligns with the project's objectives and…" at bounding box center [115, 142] width 0 height 4
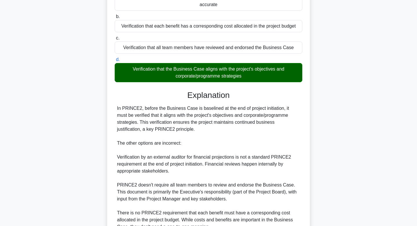
scroll to position [139, 0]
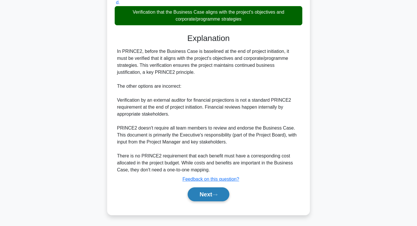
click at [200, 196] on button "Next" at bounding box center [208, 194] width 41 height 14
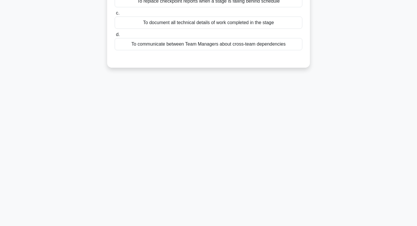
scroll to position [0, 0]
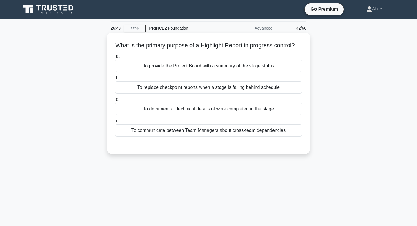
click at [224, 110] on div "To document all technical details of work completed in the stage" at bounding box center [209, 109] width 188 height 12
click at [115, 101] on input "c. To document all technical details of work completed in the stage" at bounding box center [115, 99] width 0 height 4
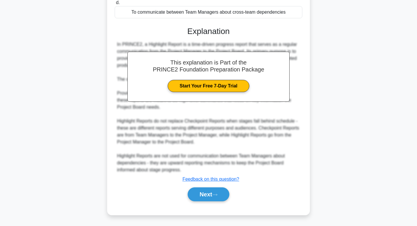
scroll to position [119, 0]
click at [207, 196] on button "Next" at bounding box center [208, 194] width 41 height 14
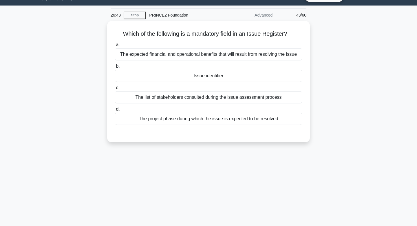
scroll to position [0, 0]
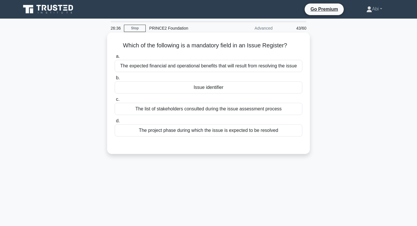
click at [219, 91] on div "Issue identifier" at bounding box center [209, 87] width 188 height 12
click at [115, 80] on input "b. Issue identifier" at bounding box center [115, 78] width 0 height 4
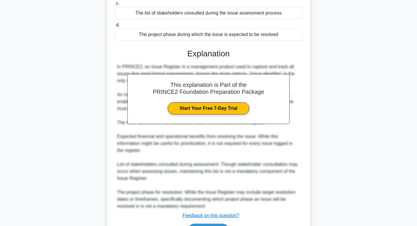
scroll to position [132, 0]
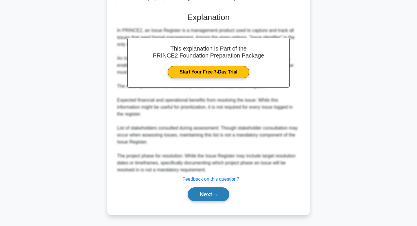
click at [205, 192] on button "Next" at bounding box center [208, 194] width 41 height 14
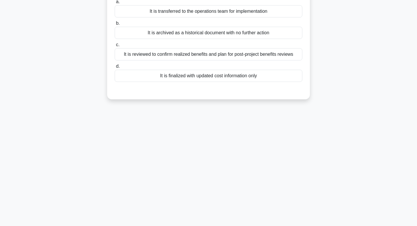
scroll to position [0, 0]
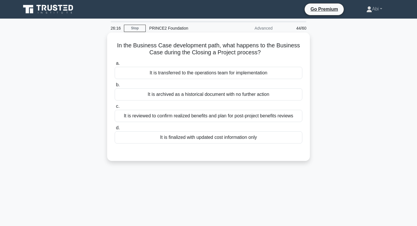
click at [216, 117] on div "It is reviewed to confirm realized benefits and plan for post-project benefits …" at bounding box center [209, 116] width 188 height 12
click at [115, 108] on input "c. It is reviewed to confirm realized benefits and plan for post-project benefi…" at bounding box center [115, 106] width 0 height 4
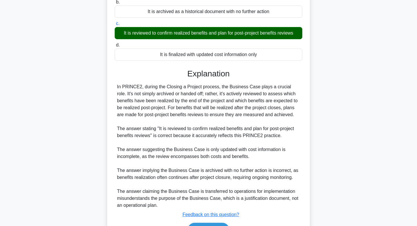
scroll to position [118, 0]
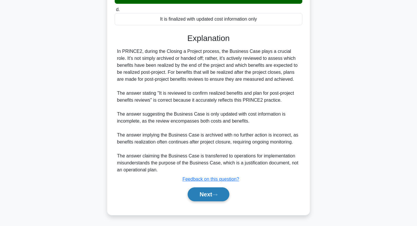
click at [212, 192] on button "Next" at bounding box center [208, 194] width 41 height 14
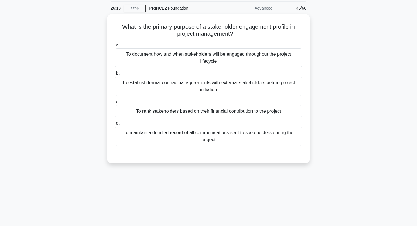
scroll to position [0, 0]
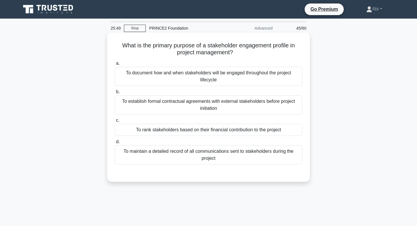
click at [206, 157] on div "To maintain a detailed record of all communications sent to stakeholders during…" at bounding box center [209, 154] width 188 height 19
click at [115, 144] on input "d. To maintain a detailed record of all communications sent to stakeholders dur…" at bounding box center [115, 142] width 0 height 4
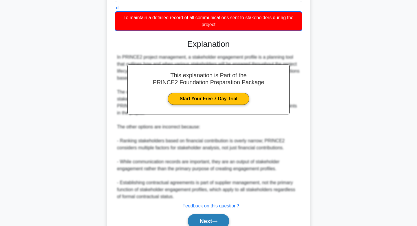
scroll to position [137, 0]
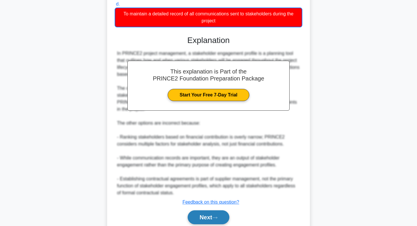
click at [204, 222] on button "Next" at bounding box center [208, 217] width 41 height 14
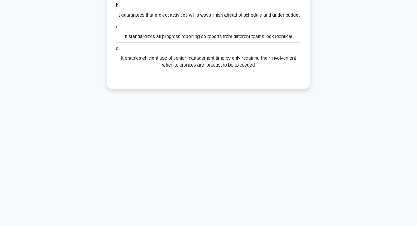
scroll to position [0, 0]
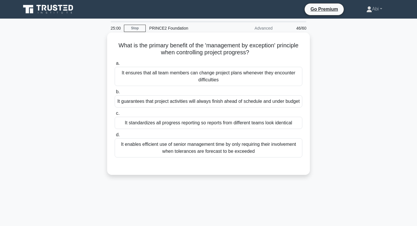
click at [209, 105] on div "It guarantees that project activities will always finish ahead of schedule and …" at bounding box center [209, 101] width 188 height 12
click at [115, 94] on input "b. It guarantees that project activities will always finish ahead of schedule a…" at bounding box center [115, 92] width 0 height 4
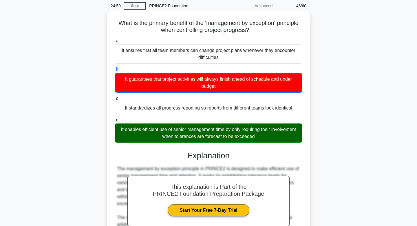
scroll to position [105, 0]
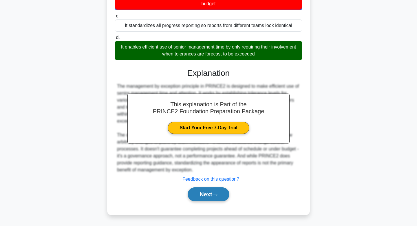
click at [200, 197] on button "Next" at bounding box center [208, 194] width 41 height 14
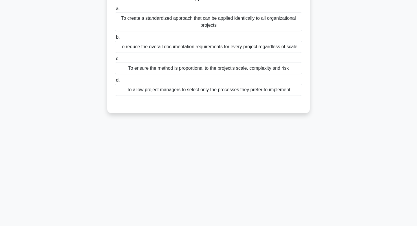
scroll to position [0, 0]
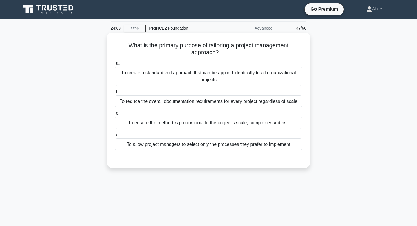
click at [203, 123] on div "To ensure the method is proportional to the project's scale, complexity and risk" at bounding box center [209, 123] width 188 height 12
click at [115, 115] on input "c. To ensure the method is proportional to the project's scale, complexity and …" at bounding box center [115, 113] width 0 height 4
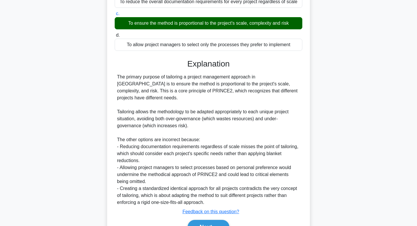
scroll to position [125, 0]
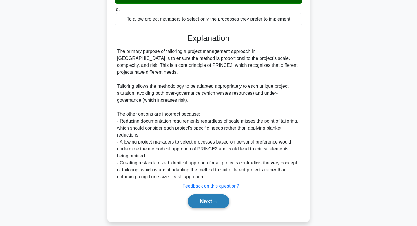
click at [210, 194] on button "Next" at bounding box center [208, 201] width 41 height 14
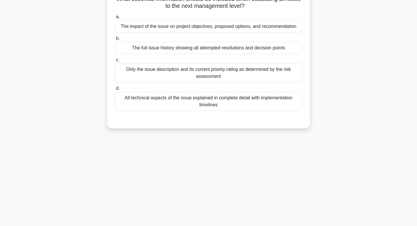
scroll to position [0, 0]
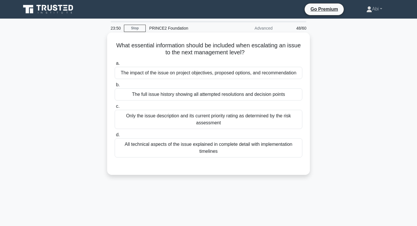
click at [228, 118] on div "Only the issue description and its current priority rating as determined by the…" at bounding box center [209, 119] width 188 height 19
click at [115, 108] on input "c. Only the issue description and its current priority rating as determined by …" at bounding box center [115, 106] width 0 height 4
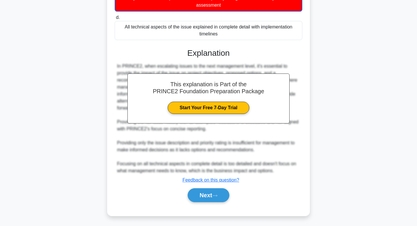
scroll to position [119, 0]
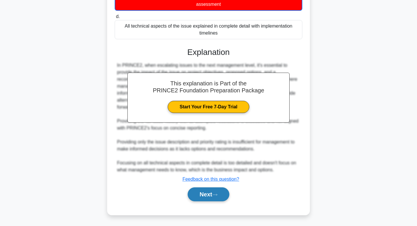
click at [211, 188] on button "Next" at bounding box center [208, 194] width 41 height 14
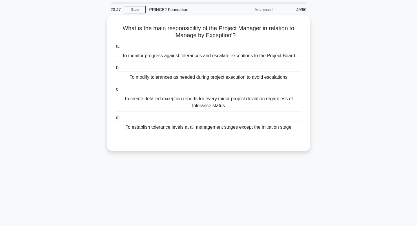
scroll to position [0, 0]
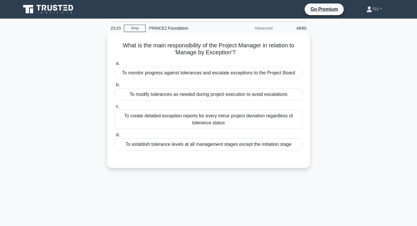
click at [220, 75] on div "To monitor progress against tolerances and escalate exceptions to the Project B…" at bounding box center [209, 73] width 188 height 12
click at [115, 65] on input "a. To monitor progress against tolerances and escalate exceptions to the Projec…" at bounding box center [115, 63] width 0 height 4
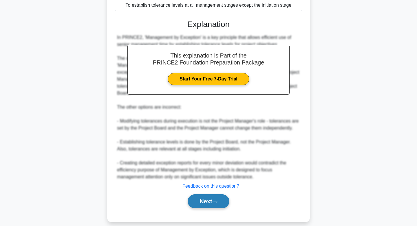
click at [208, 194] on button "Next" at bounding box center [208, 201] width 41 height 14
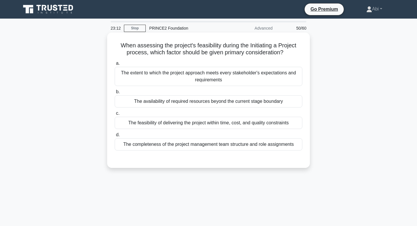
click at [208, 126] on div "The feasibility of delivering the project within time, cost, and quality constr…" at bounding box center [209, 123] width 188 height 12
click at [115, 115] on input "c. The feasibility of delivering the project within time, cost, and quality con…" at bounding box center [115, 113] width 0 height 4
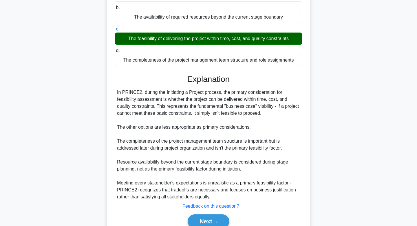
scroll to position [111, 0]
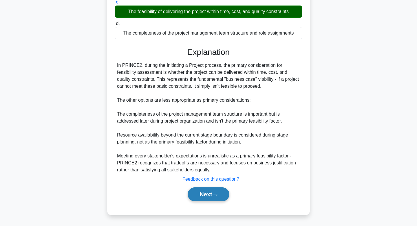
click at [204, 195] on button "Next" at bounding box center [208, 194] width 41 height 14
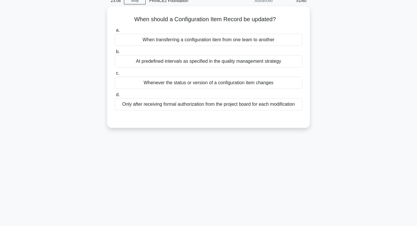
scroll to position [0, 0]
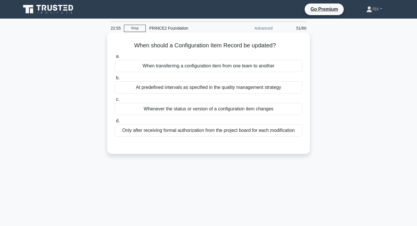
click at [220, 108] on div "Whenever the status or version of a configuration item changes" at bounding box center [209, 109] width 188 height 12
click at [115, 101] on input "c. Whenever the status or version of a configuration item changes" at bounding box center [115, 99] width 0 height 4
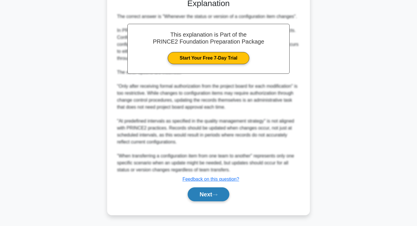
click at [208, 195] on button "Next" at bounding box center [208, 194] width 41 height 14
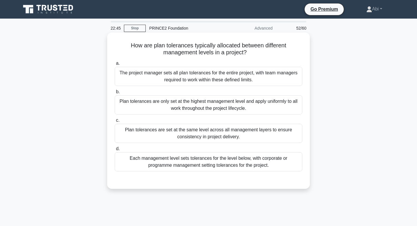
click at [220, 108] on div "Plan tolerances are only set at the highest management level and apply uniforml…" at bounding box center [209, 104] width 188 height 19
click at [115, 94] on input "b. Plan tolerances are only set at the highest management level and apply unifo…" at bounding box center [115, 92] width 0 height 4
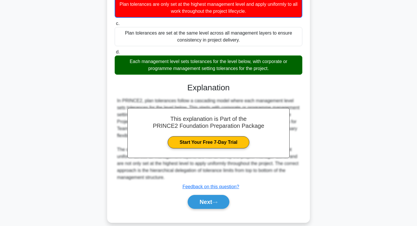
scroll to position [105, 0]
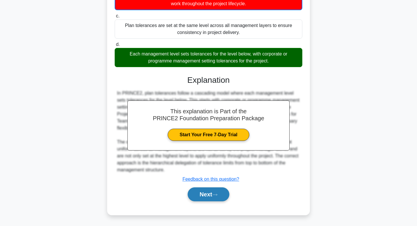
click at [210, 199] on button "Next" at bounding box center [208, 194] width 41 height 14
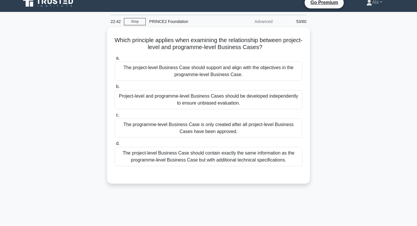
scroll to position [0, 0]
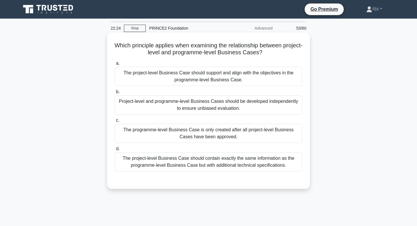
click at [217, 129] on div "The programme-level Business Case is only created after all project-level Busin…" at bounding box center [209, 133] width 188 height 19
click at [115, 122] on input "c. The programme-level Business Case is only created after all project-level Bu…" at bounding box center [115, 120] width 0 height 4
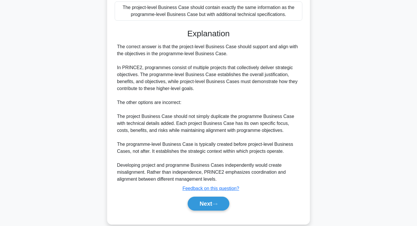
scroll to position [160, 0]
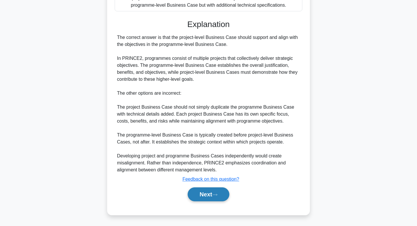
click at [202, 197] on button "Next" at bounding box center [208, 194] width 41 height 14
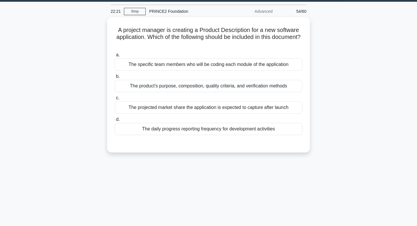
scroll to position [0, 0]
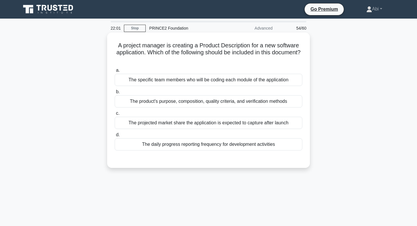
click at [204, 102] on div "The product's purpose, composition, quality criteria, and verification methods" at bounding box center [209, 101] width 188 height 12
click at [115, 94] on input "b. The product's purpose, composition, quality criteria, and verification metho…" at bounding box center [115, 92] width 0 height 4
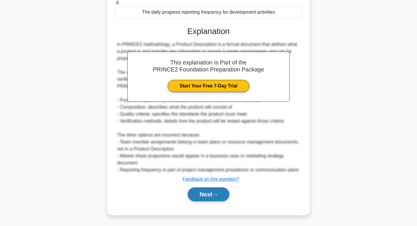
click at [195, 193] on button "Next" at bounding box center [208, 194] width 41 height 14
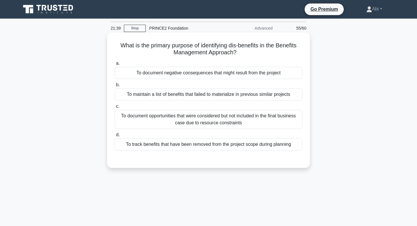
click at [211, 124] on div "To document opportunities that were considered but not included in the final bu…" at bounding box center [209, 119] width 188 height 19
click at [115, 108] on input "c. To document opportunities that were considered but not included in the final…" at bounding box center [115, 106] width 0 height 4
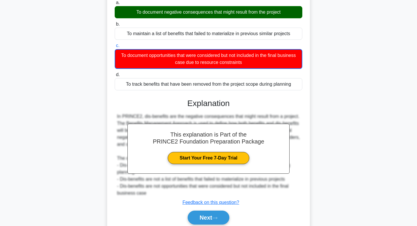
scroll to position [88, 0]
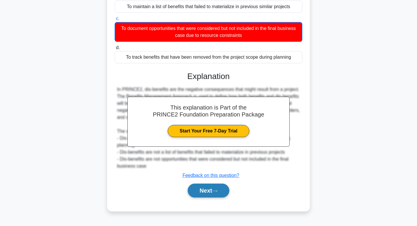
click at [202, 193] on button "Next" at bounding box center [208, 190] width 41 height 14
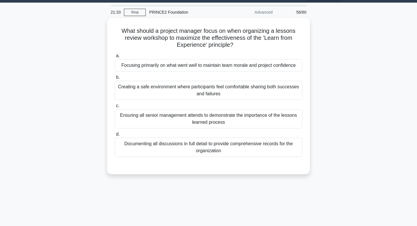
scroll to position [0, 0]
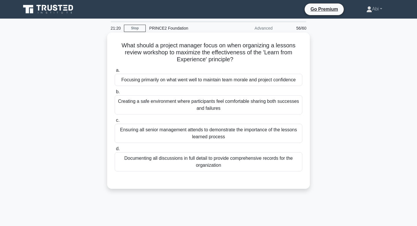
click at [208, 137] on div "Ensuring all senior management attends to demonstrate the importance of the les…" at bounding box center [209, 133] width 188 height 19
click at [115, 122] on input "c. Ensuring all senior management attends to demonstrate the importance of the …" at bounding box center [115, 120] width 0 height 4
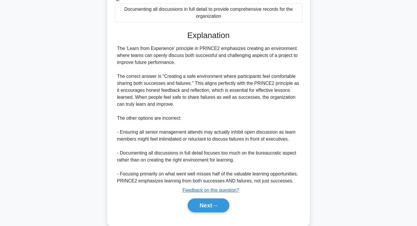
scroll to position [160, 0]
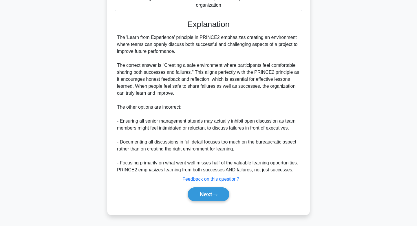
click at [192, 201] on div "Next" at bounding box center [209, 194] width 188 height 19
click at [197, 197] on button "Next" at bounding box center [208, 194] width 41 height 14
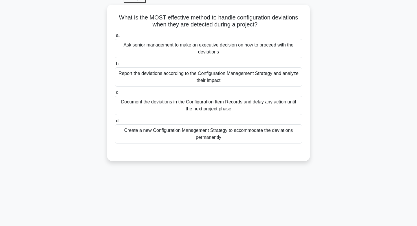
scroll to position [0, 0]
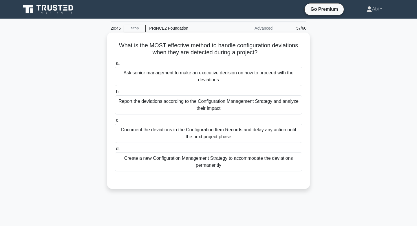
click at [188, 136] on div "Document the deviations in the Configuration Item Records and delay any action …" at bounding box center [209, 133] width 188 height 19
click at [115, 122] on input "c. Document the deviations in the Configuration Item Records and delay any acti…" at bounding box center [115, 120] width 0 height 4
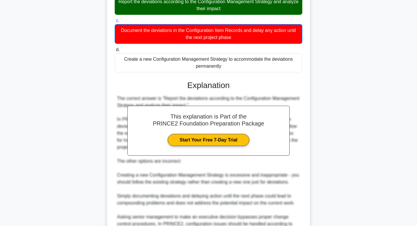
scroll to position [160, 0]
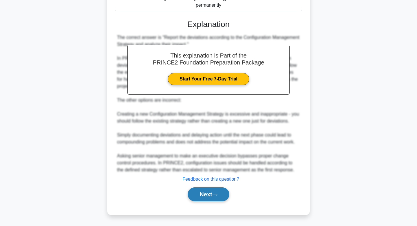
click at [207, 199] on button "Next" at bounding box center [208, 194] width 41 height 14
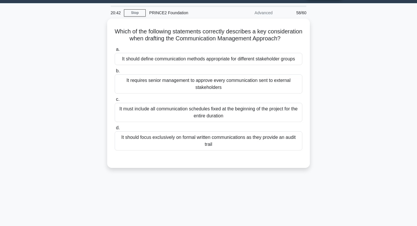
scroll to position [0, 0]
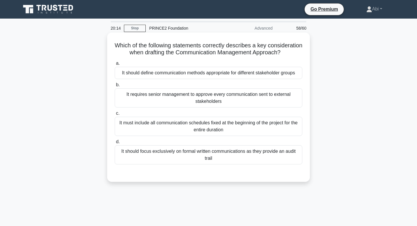
click at [226, 76] on div "It should define communication methods appropriate for different stakeholder gr…" at bounding box center [209, 73] width 188 height 12
click at [115, 65] on input "a. It should define communication methods appropriate for different stakeholder…" at bounding box center [115, 63] width 0 height 4
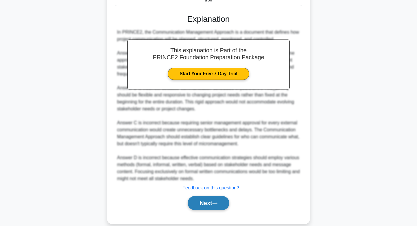
click at [196, 199] on button "Next" at bounding box center [208, 203] width 41 height 14
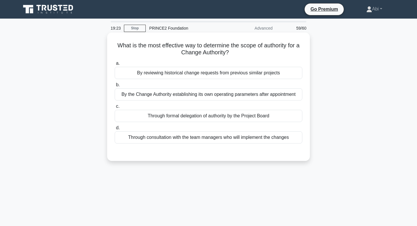
click at [218, 94] on div "By the Change Authority establishing its own operating parameters after appoint…" at bounding box center [209, 94] width 188 height 12
click at [115, 87] on input "b. By the Change Authority establishing its own operating parameters after appo…" at bounding box center [115, 85] width 0 height 4
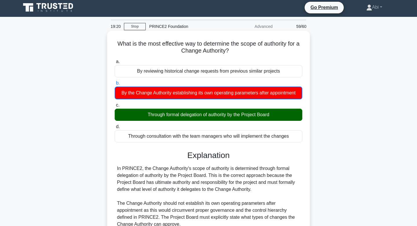
scroll to position [126, 0]
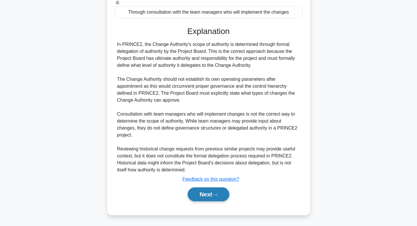
click at [206, 195] on button "Next" at bounding box center [208, 194] width 41 height 14
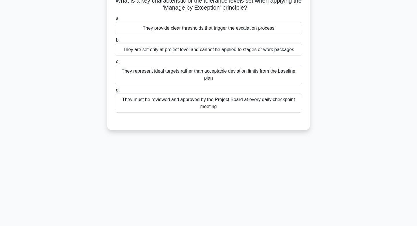
scroll to position [0, 0]
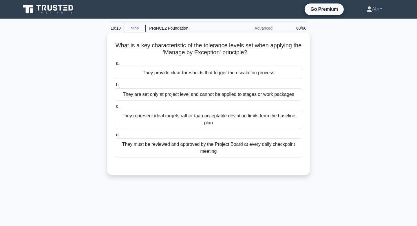
click at [215, 96] on div "They are set only at project level and cannot be applied to stages or work pack…" at bounding box center [209, 94] width 188 height 12
click at [115, 87] on input "b. They are set only at project level and cannot be applied to stages or work p…" at bounding box center [115, 85] width 0 height 4
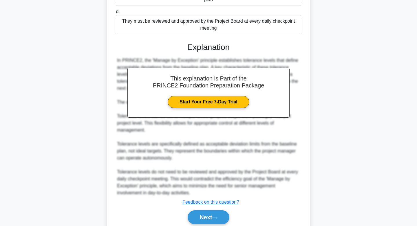
scroll to position [146, 0]
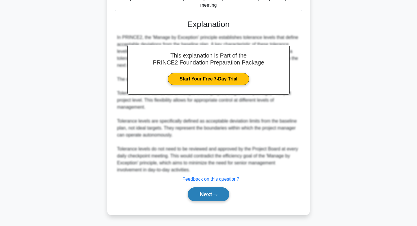
click at [213, 190] on button "Next" at bounding box center [208, 194] width 41 height 14
